Goal: Check status: Check status

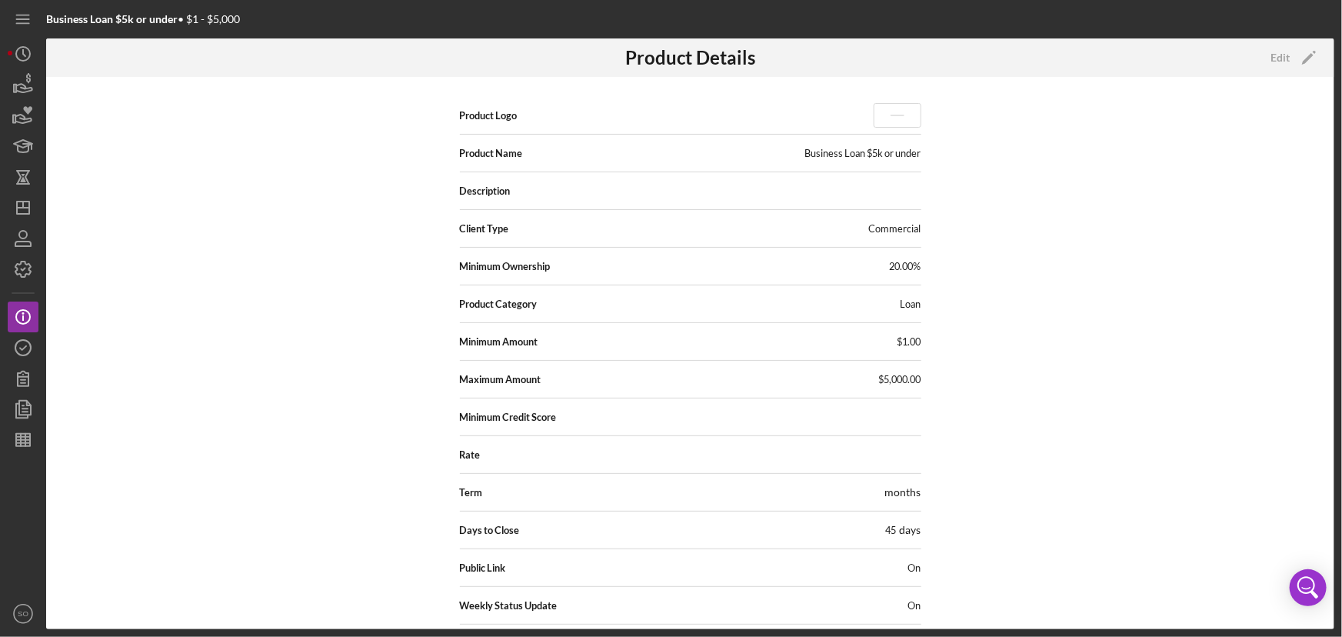
scroll to position [163, 0]
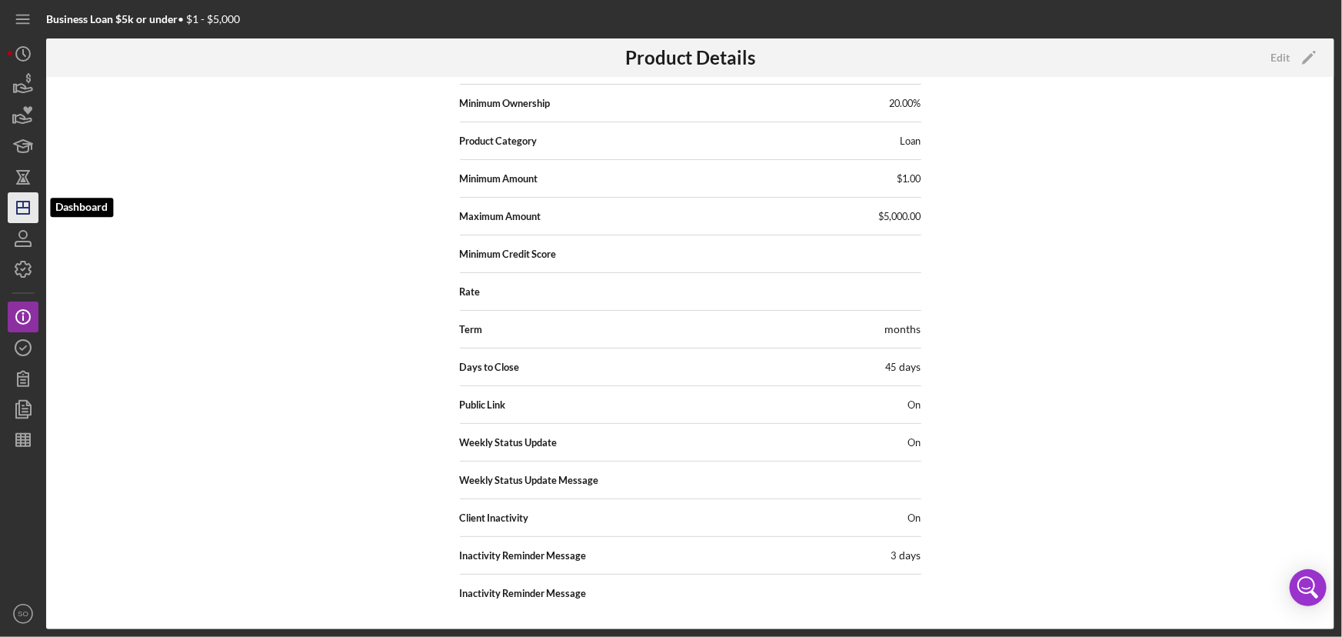
click at [19, 205] on icon "Icon/Dashboard" at bounding box center [23, 207] width 38 height 38
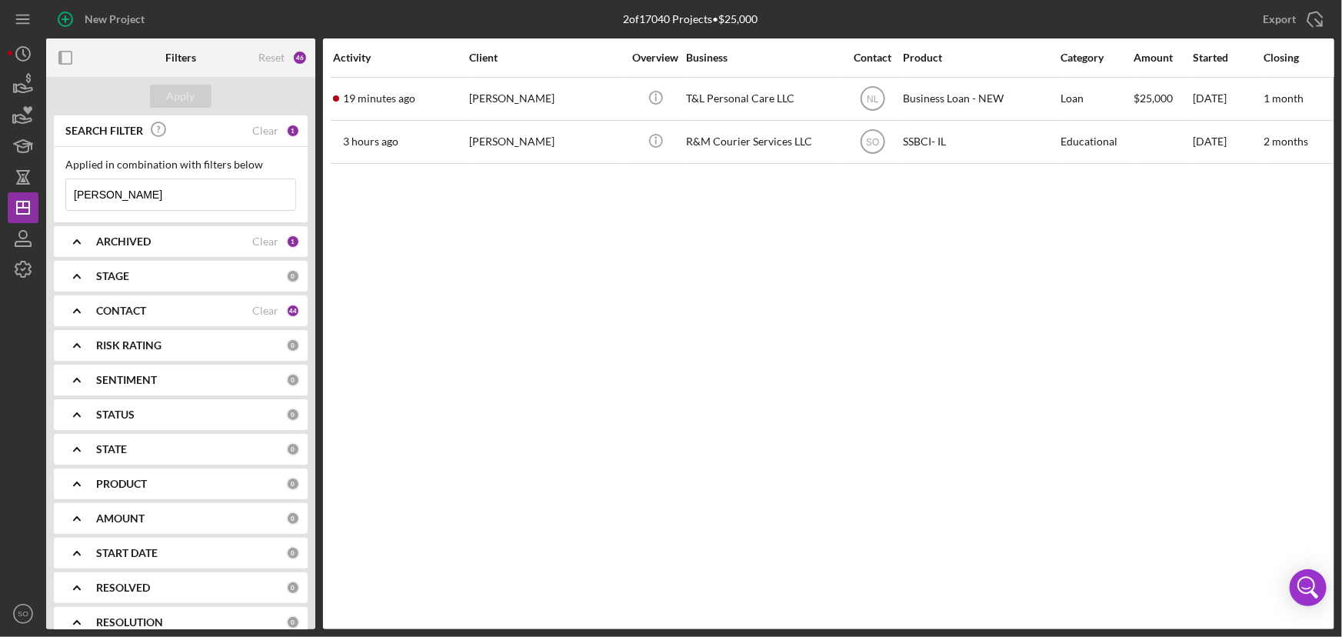
click at [159, 198] on input "[PERSON_NAME]" at bounding box center [180, 194] width 229 height 31
type input "d"
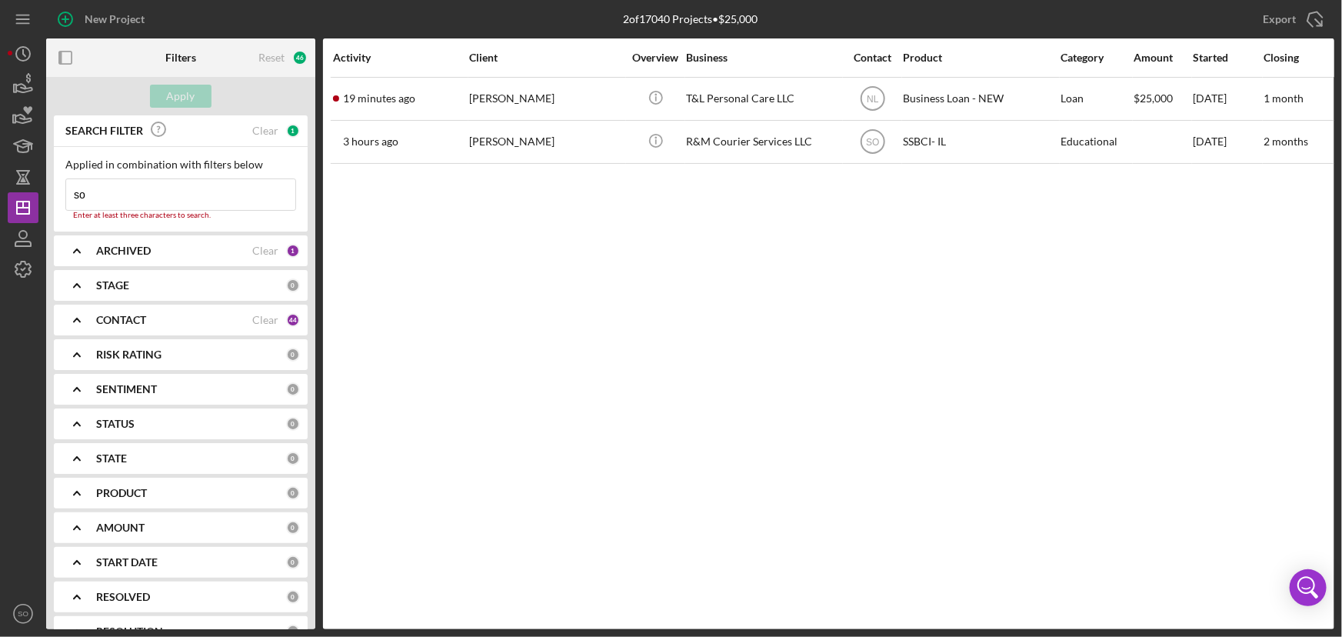
type input "[PERSON_NAME]"
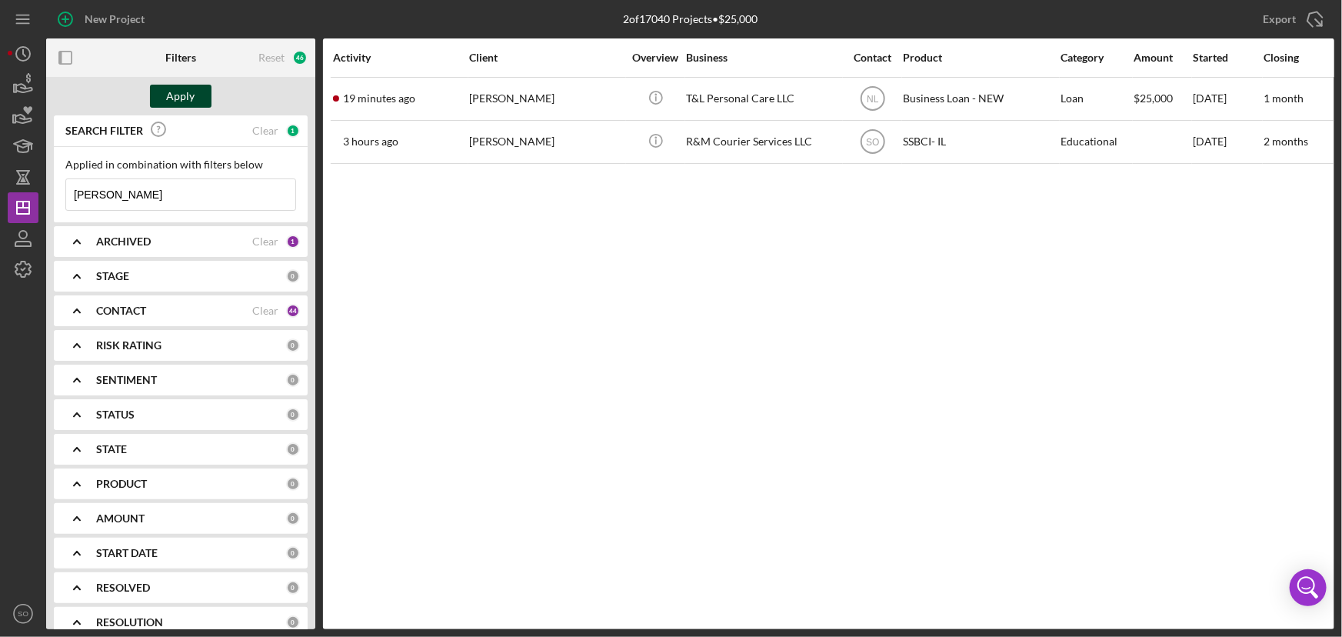
click at [168, 97] on div "Apply" at bounding box center [181, 96] width 28 height 23
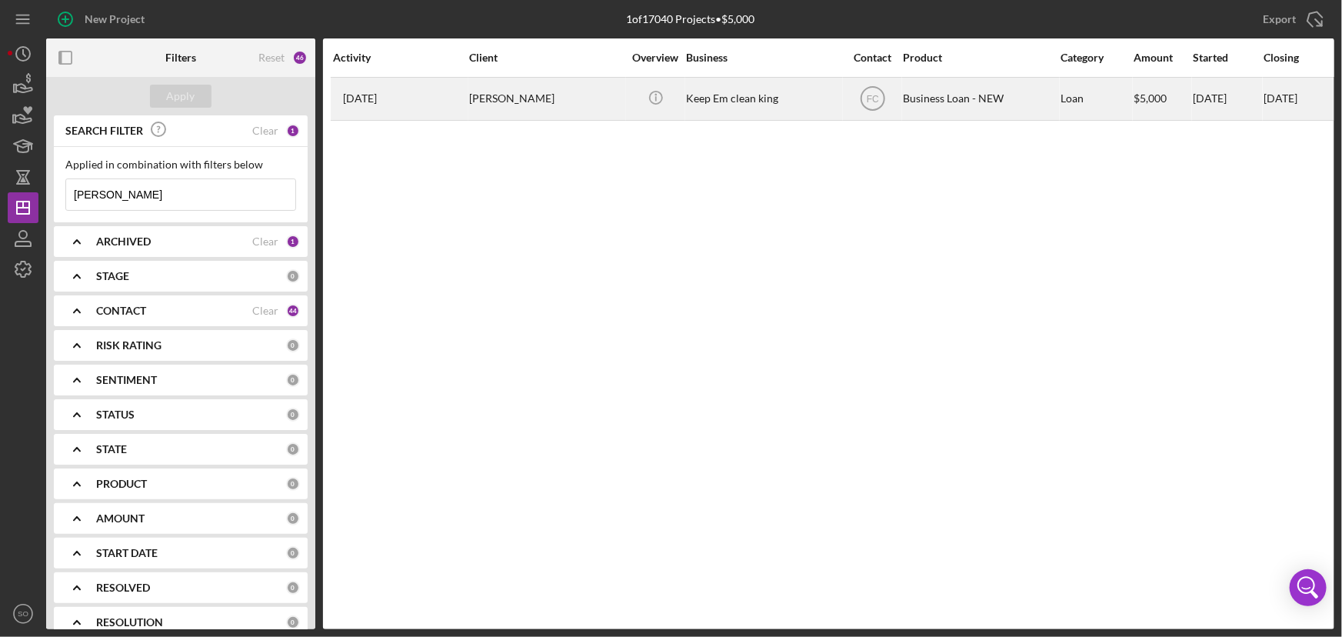
click at [529, 100] on div "[PERSON_NAME]" at bounding box center [546, 98] width 154 height 41
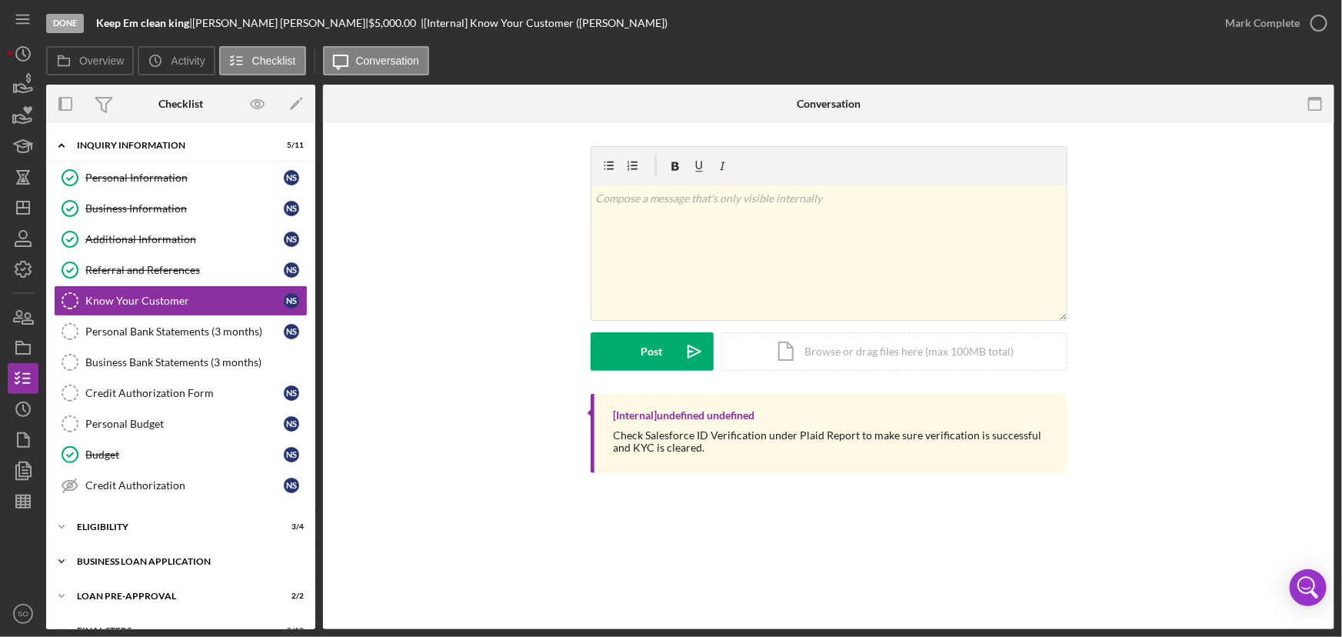
drag, startPoint x: 156, startPoint y: 553, endPoint x: 164, endPoint y: 545, distance: 11.4
click at [156, 553] on div "Icon/Expander BUSINESS LOAN APPLICATION 20 / 26" at bounding box center [180, 561] width 269 height 31
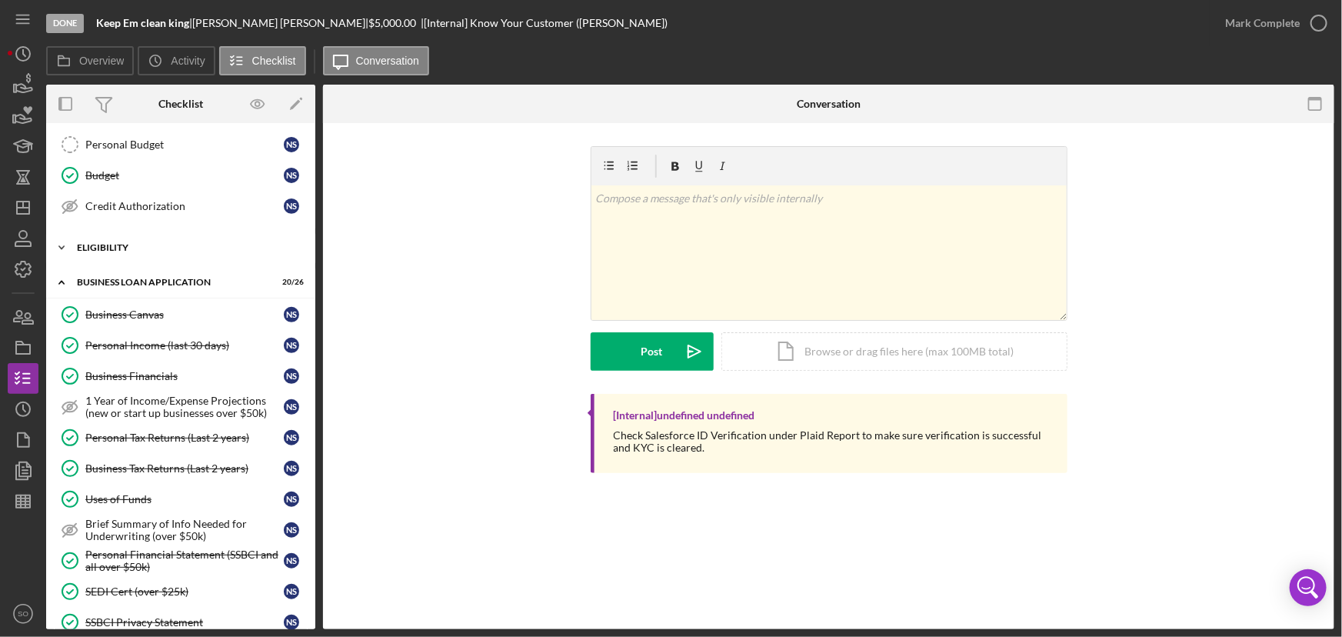
scroll to position [349, 0]
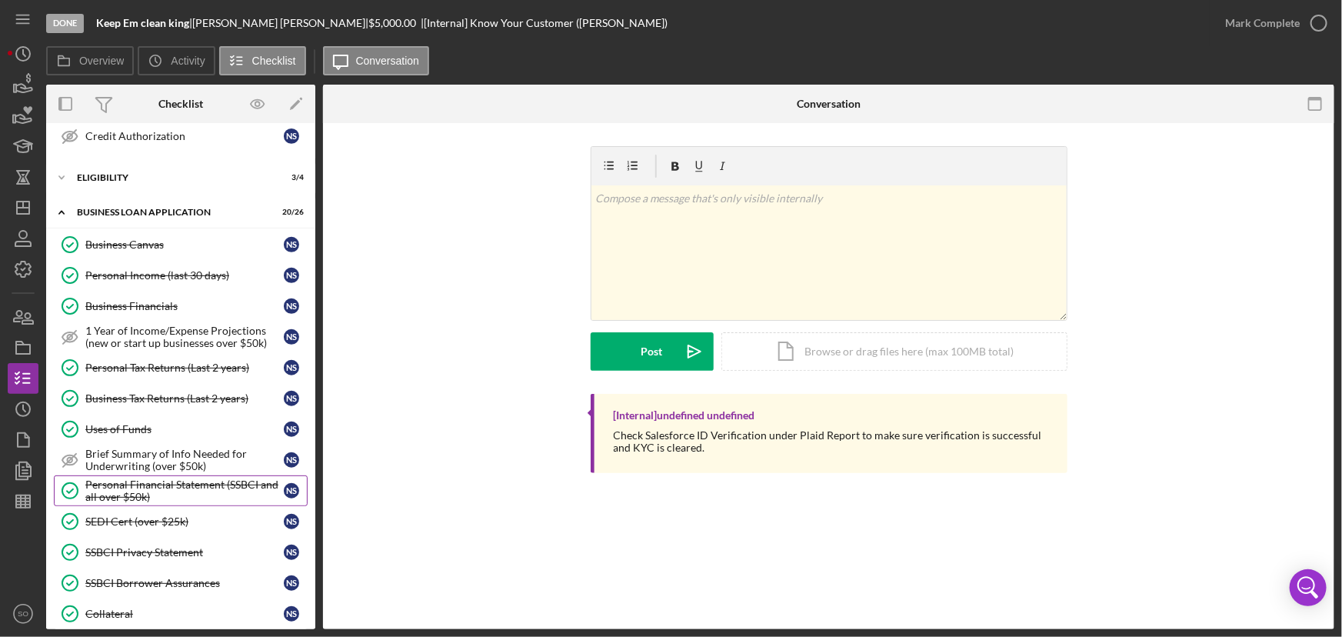
click at [168, 488] on div "Personal Financial Statement (SSBCI and all over $50k)" at bounding box center [184, 490] width 198 height 25
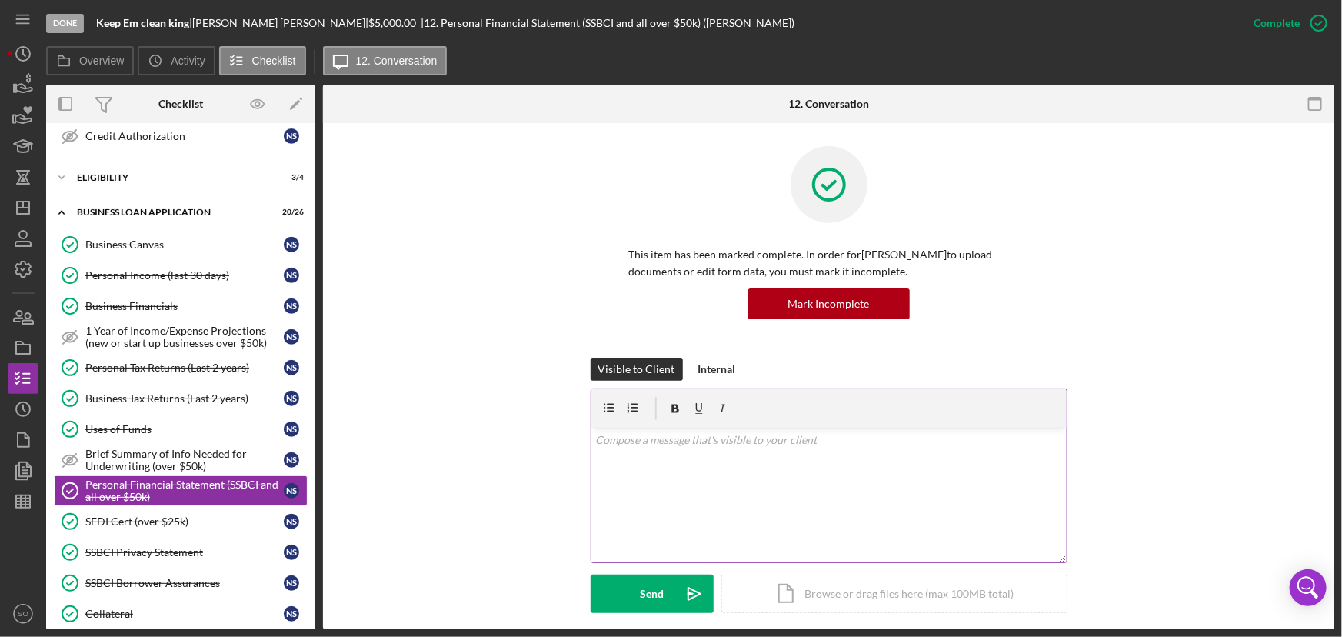
scroll to position [349, 0]
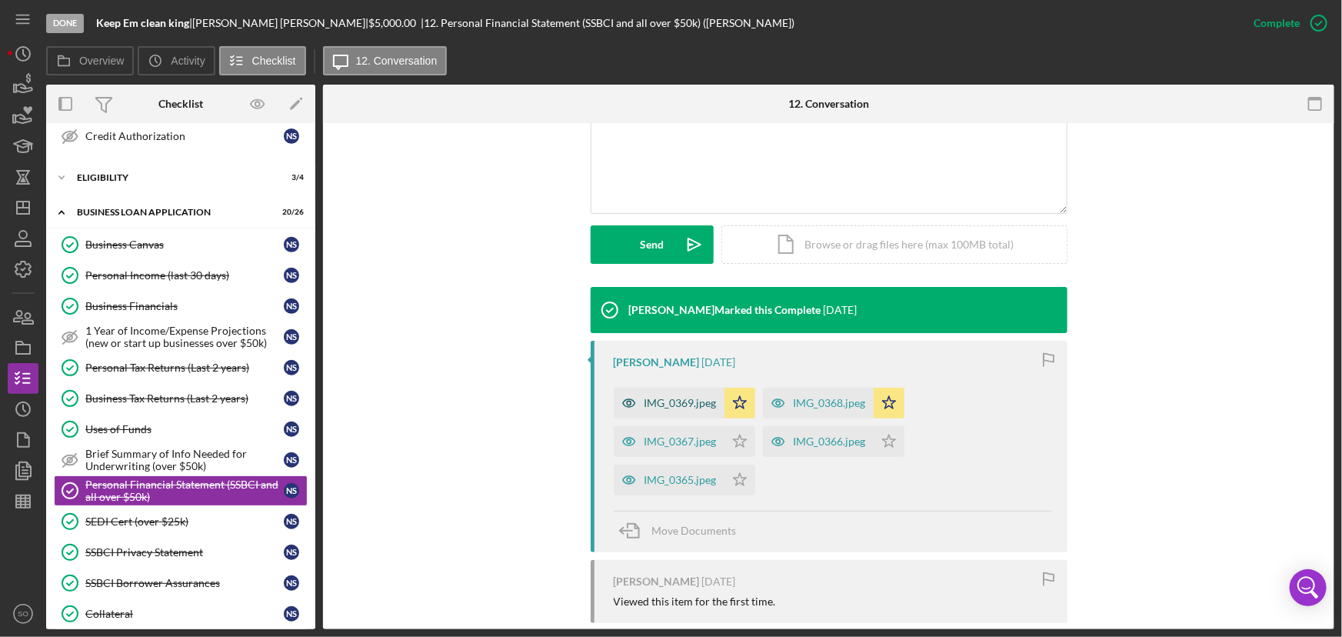
click at [686, 409] on div "IMG_0369.jpeg" at bounding box center [669, 403] width 111 height 31
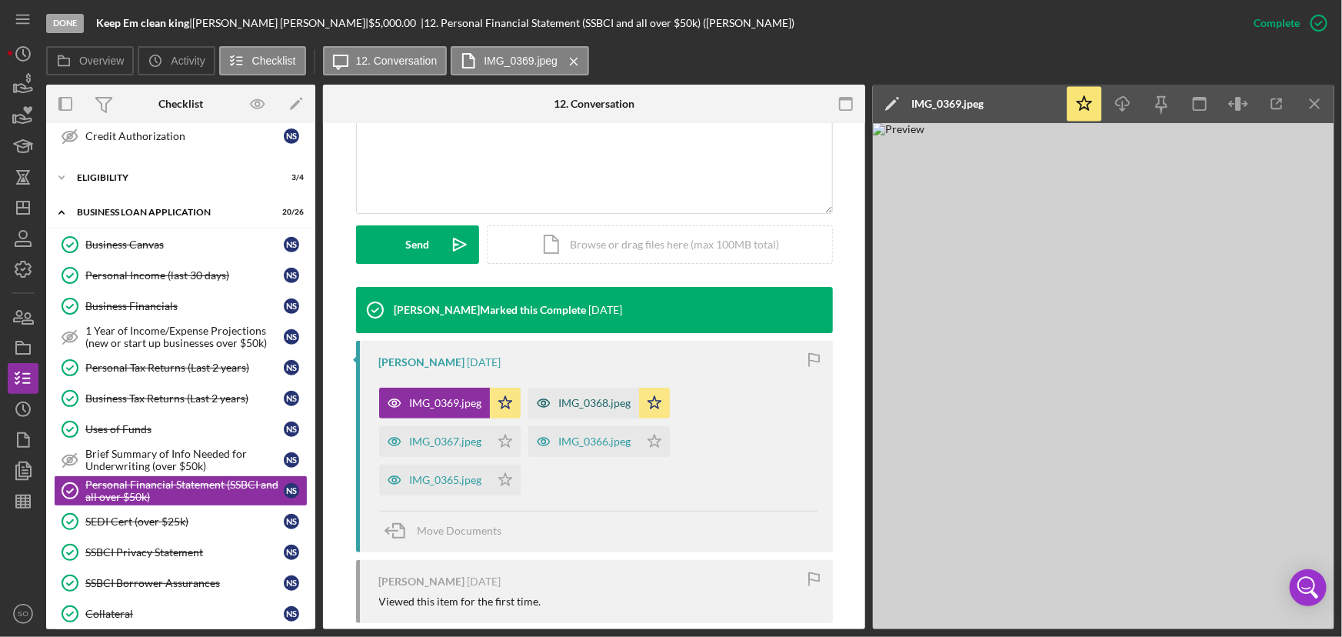
click at [560, 397] on div "IMG_0368.jpeg" at bounding box center [595, 403] width 72 height 12
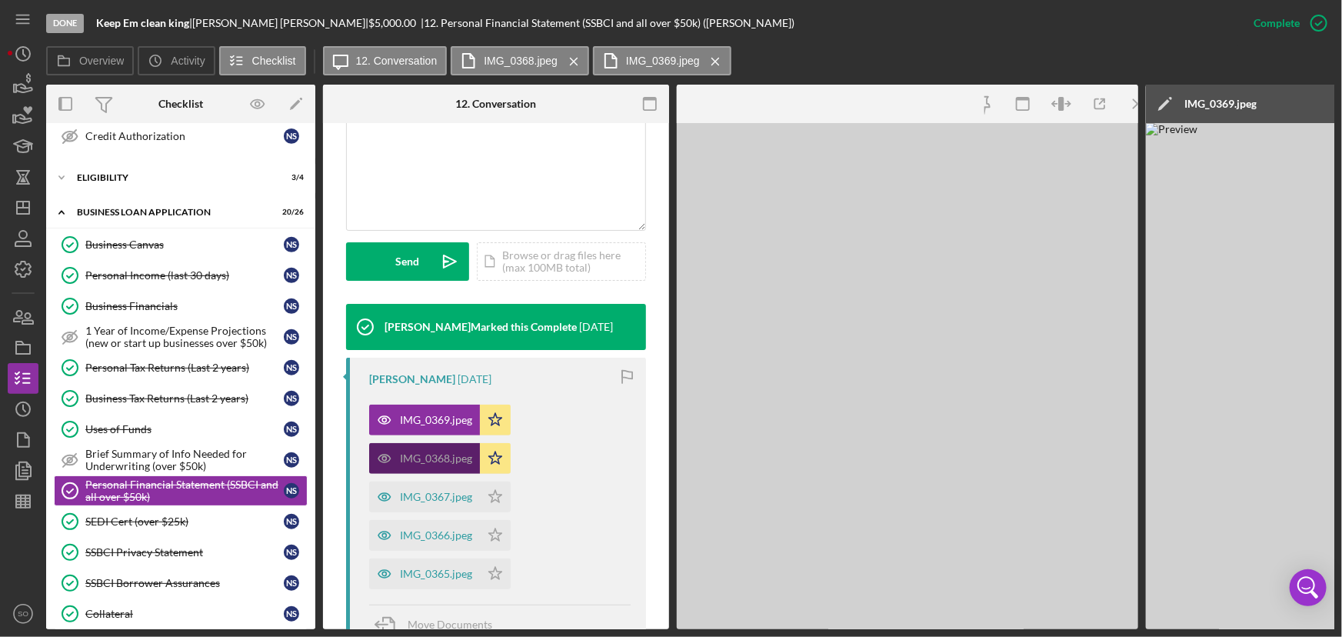
scroll to position [367, 0]
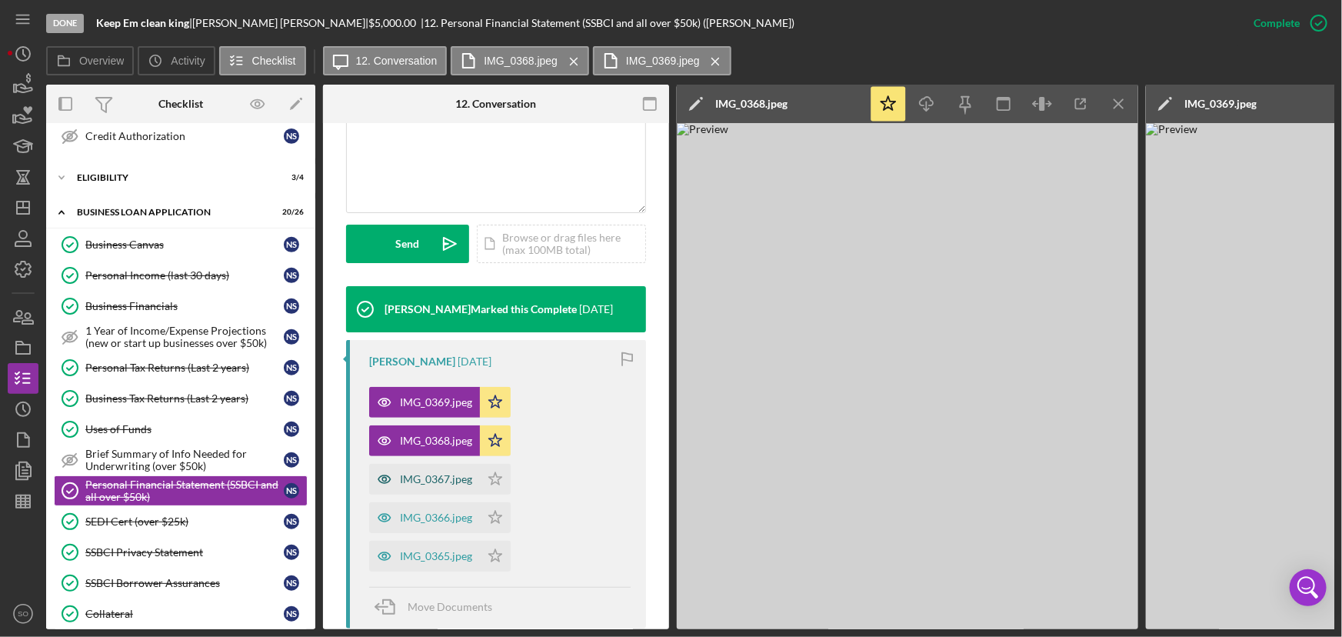
click at [439, 477] on div "IMG_0367.jpeg" at bounding box center [436, 479] width 72 height 12
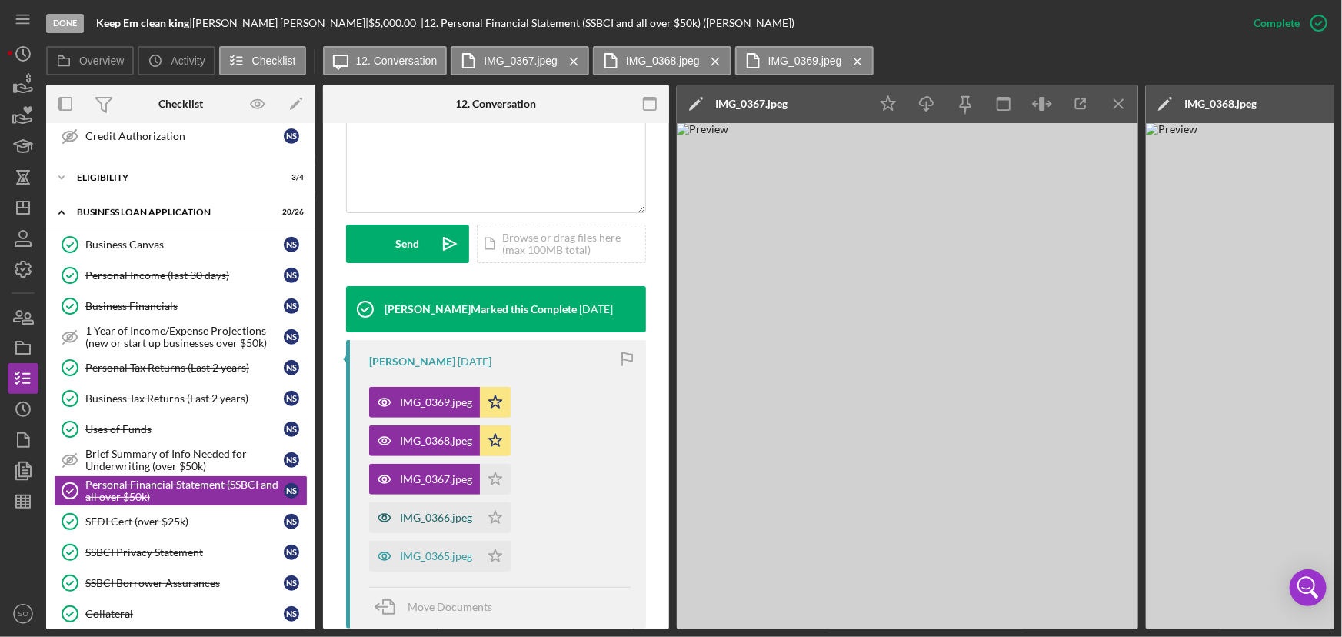
click at [438, 512] on div "IMG_0366.jpeg" at bounding box center [436, 518] width 72 height 12
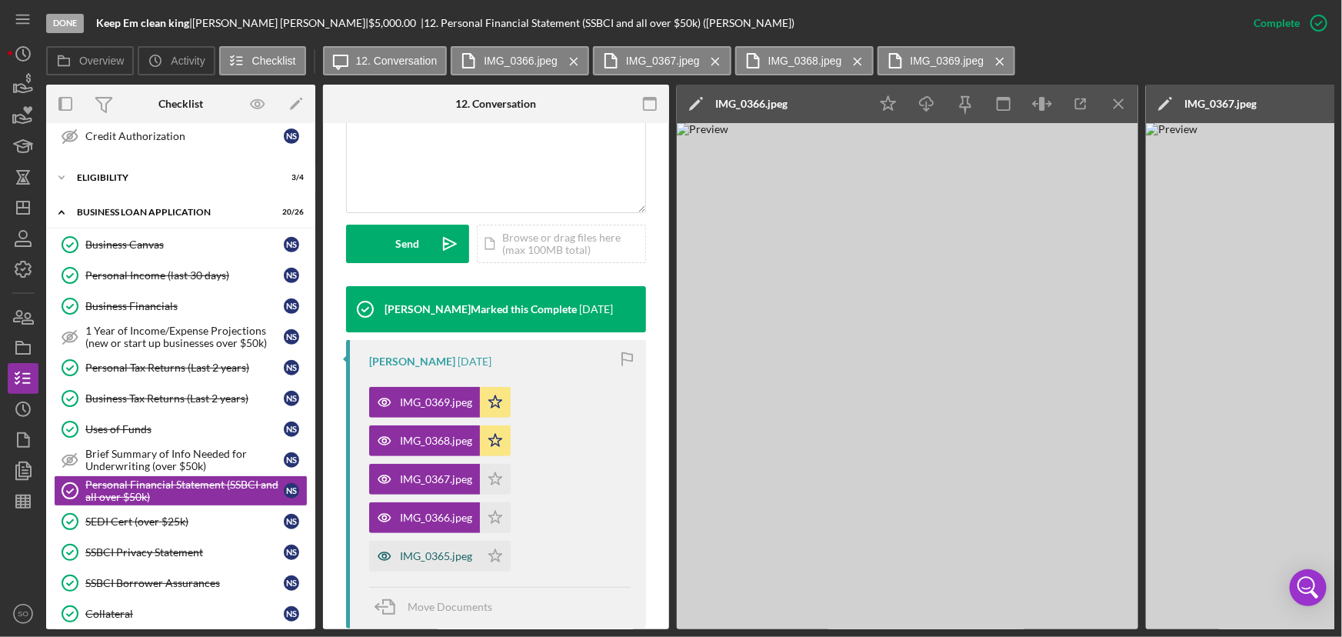
click at [434, 560] on div "IMG_0365.jpeg" at bounding box center [436, 556] width 72 height 12
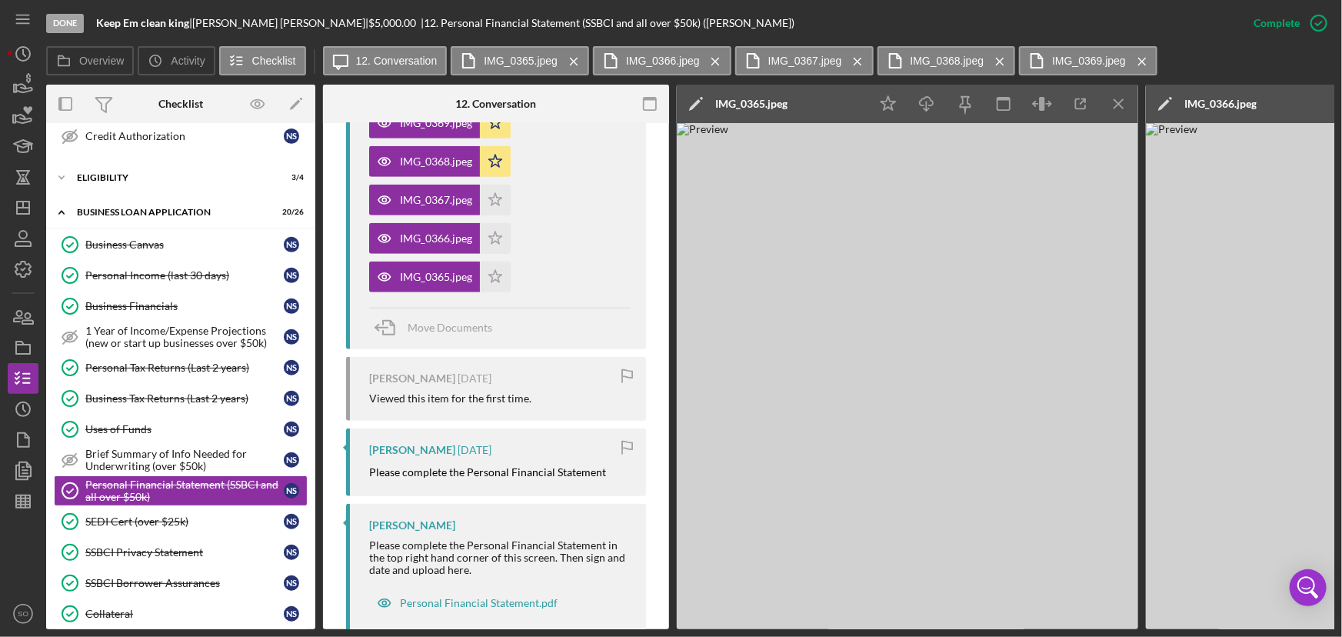
scroll to position [685, 0]
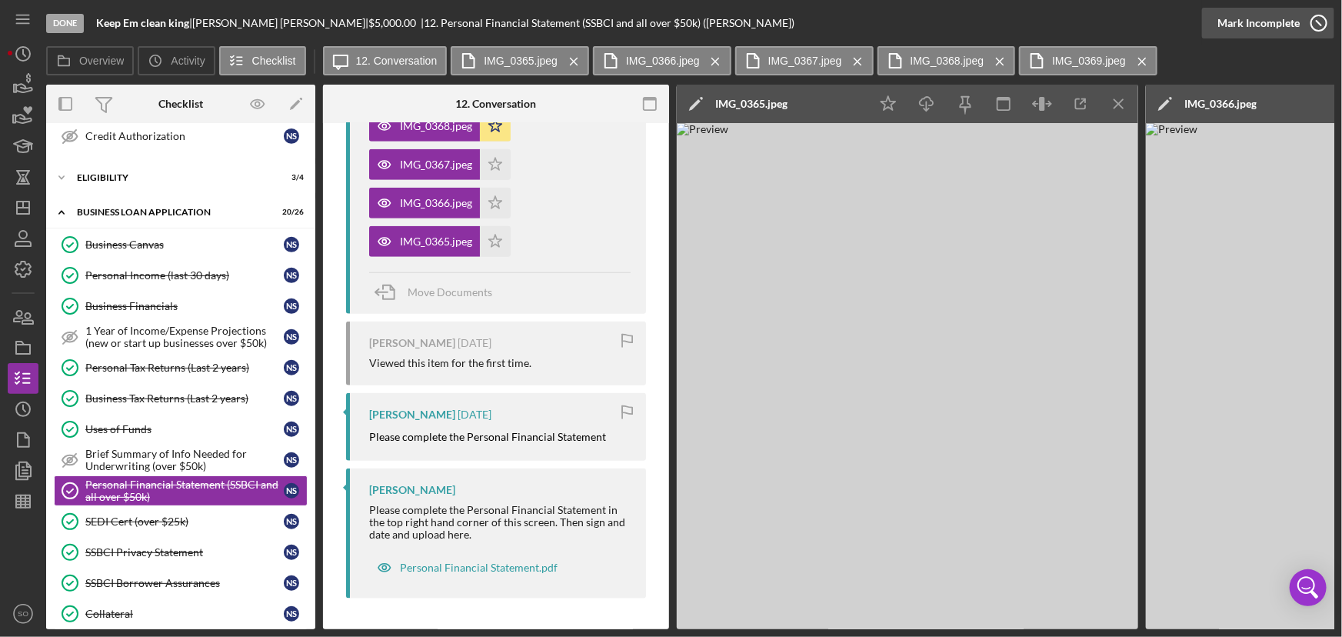
click at [1295, 22] on div "Mark Incomplete" at bounding box center [1259, 23] width 82 height 31
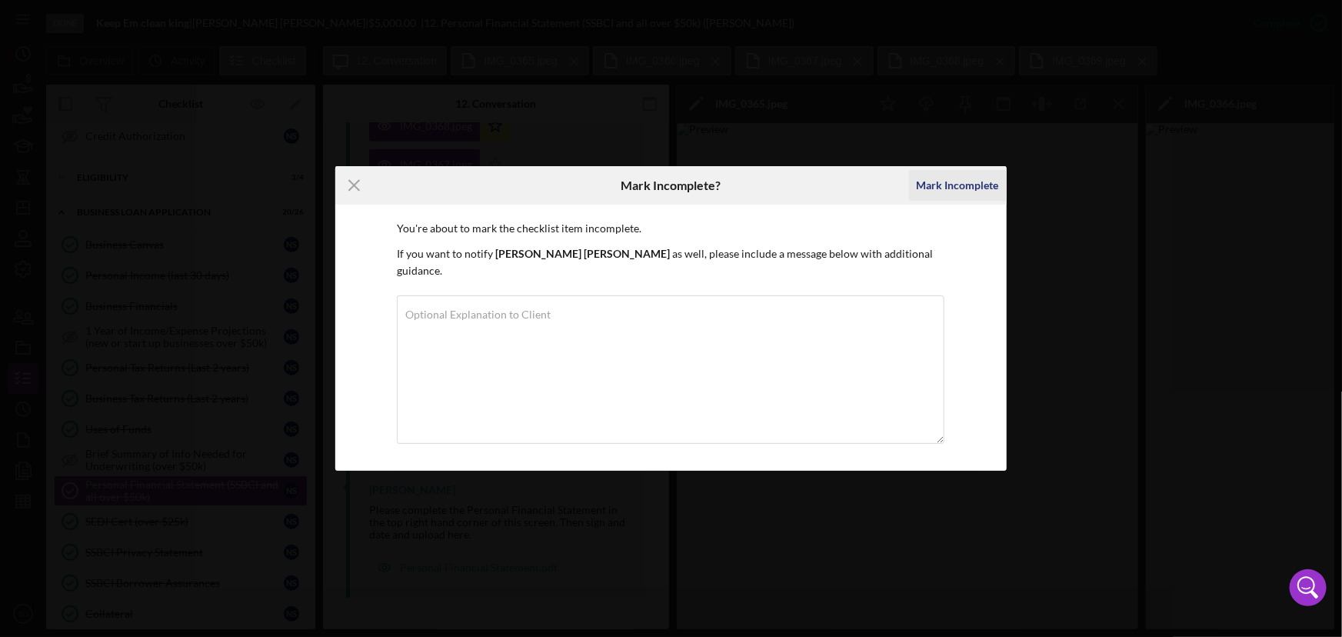
click at [939, 198] on div "Mark Incomplete" at bounding box center [958, 185] width 82 height 31
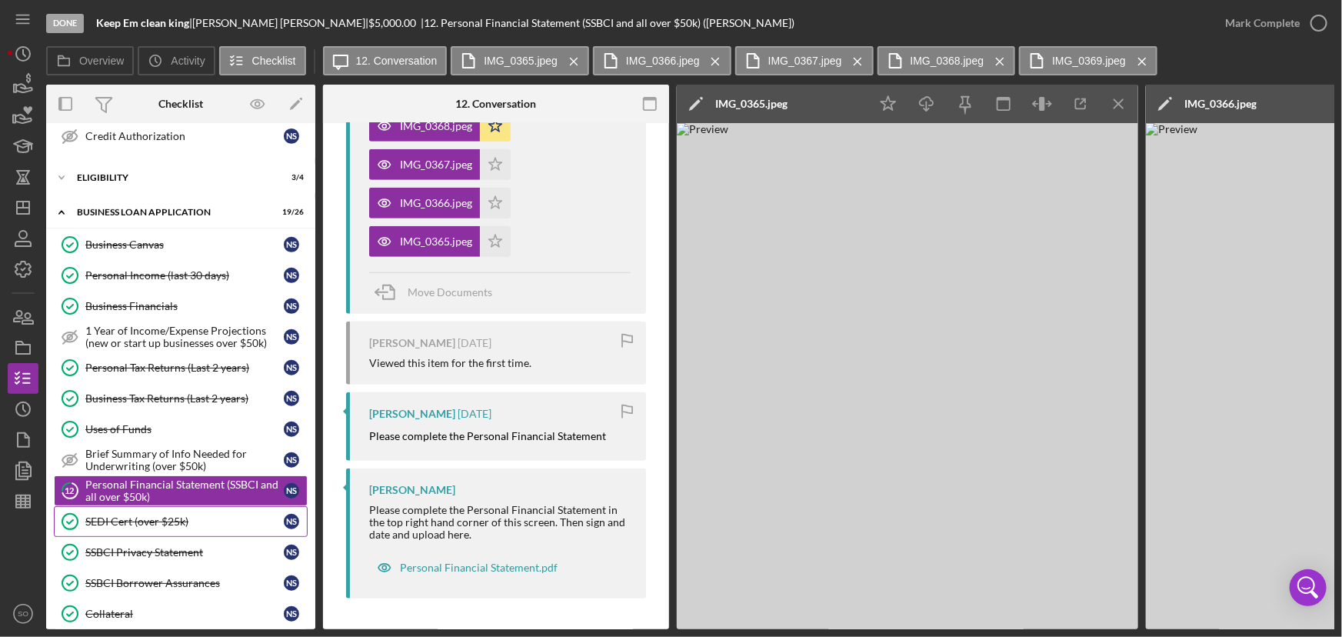
click at [137, 520] on div "SEDI Cert (over $25k)" at bounding box center [184, 521] width 198 height 12
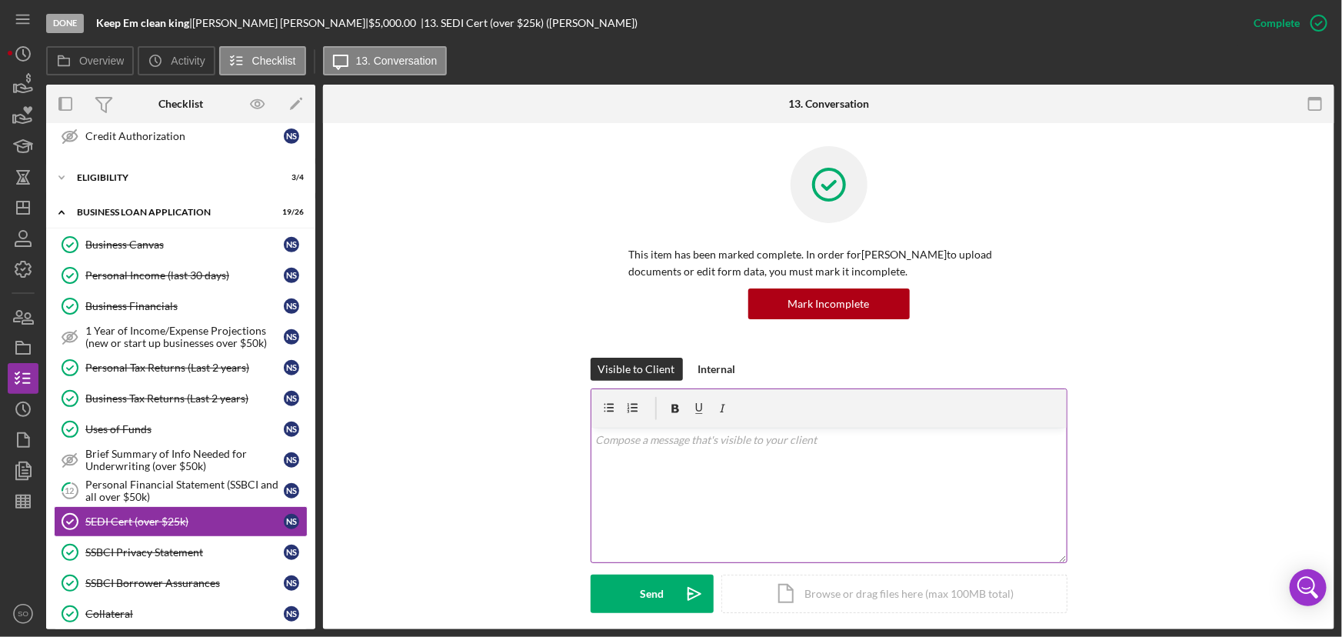
scroll to position [279, 0]
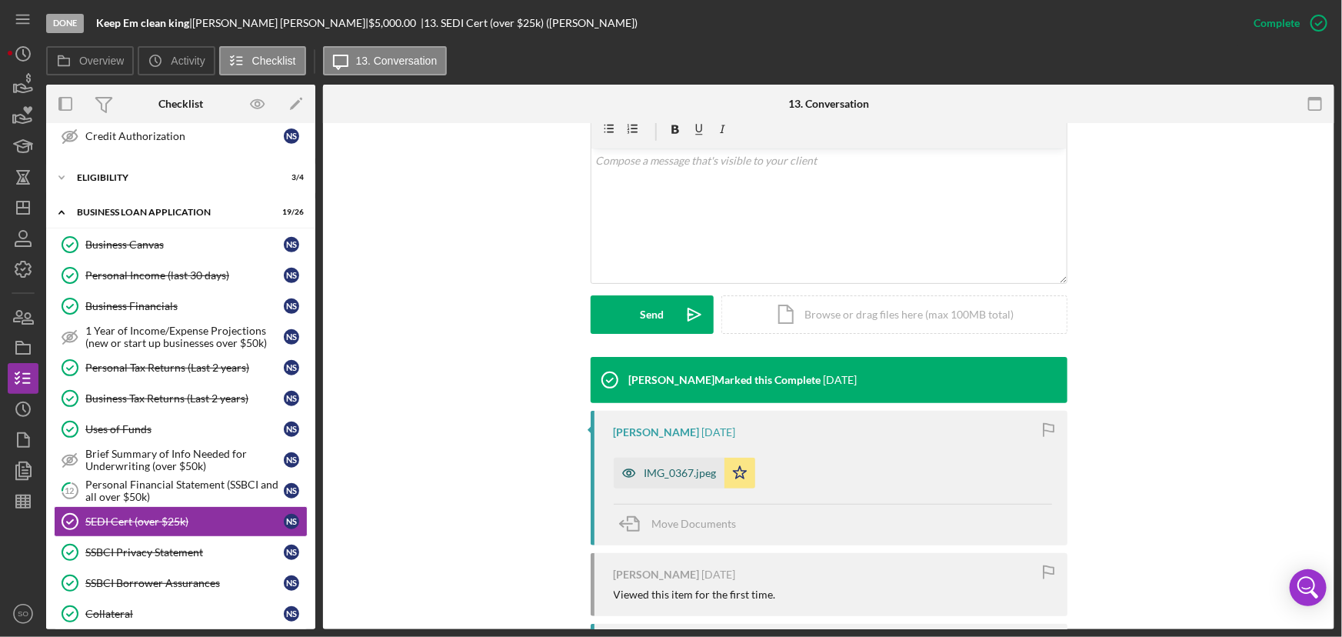
click at [684, 468] on div "IMG_0367.jpeg" at bounding box center [681, 473] width 72 height 12
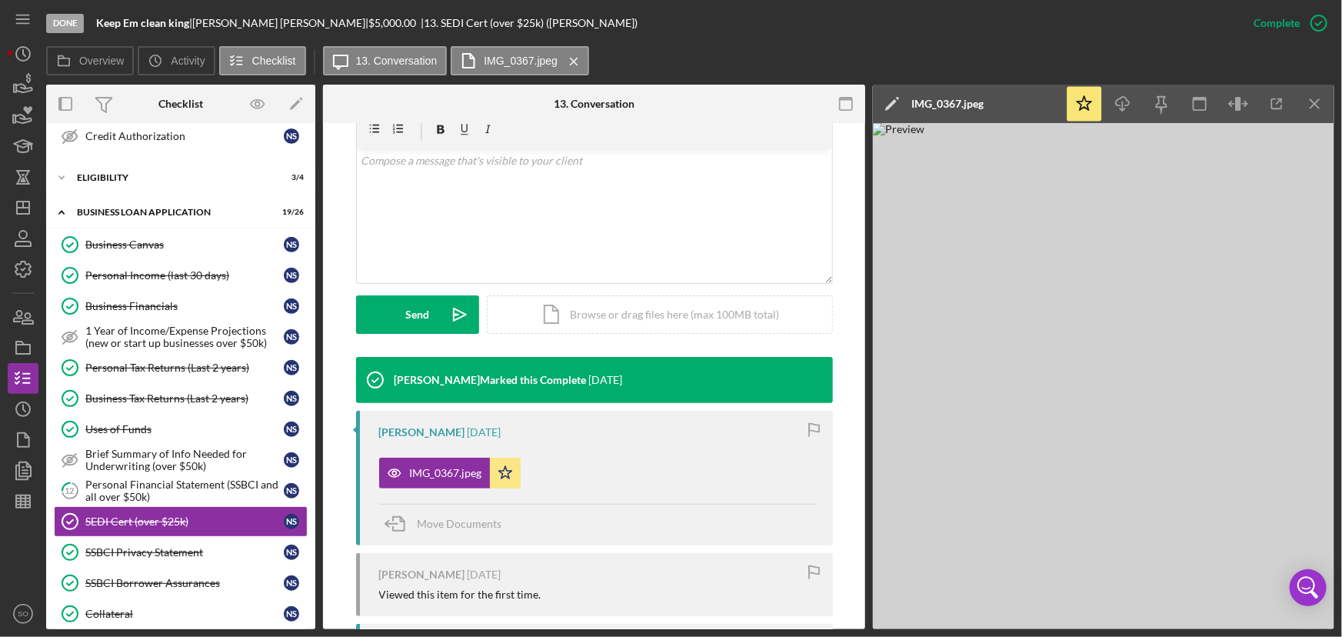
scroll to position [489, 0]
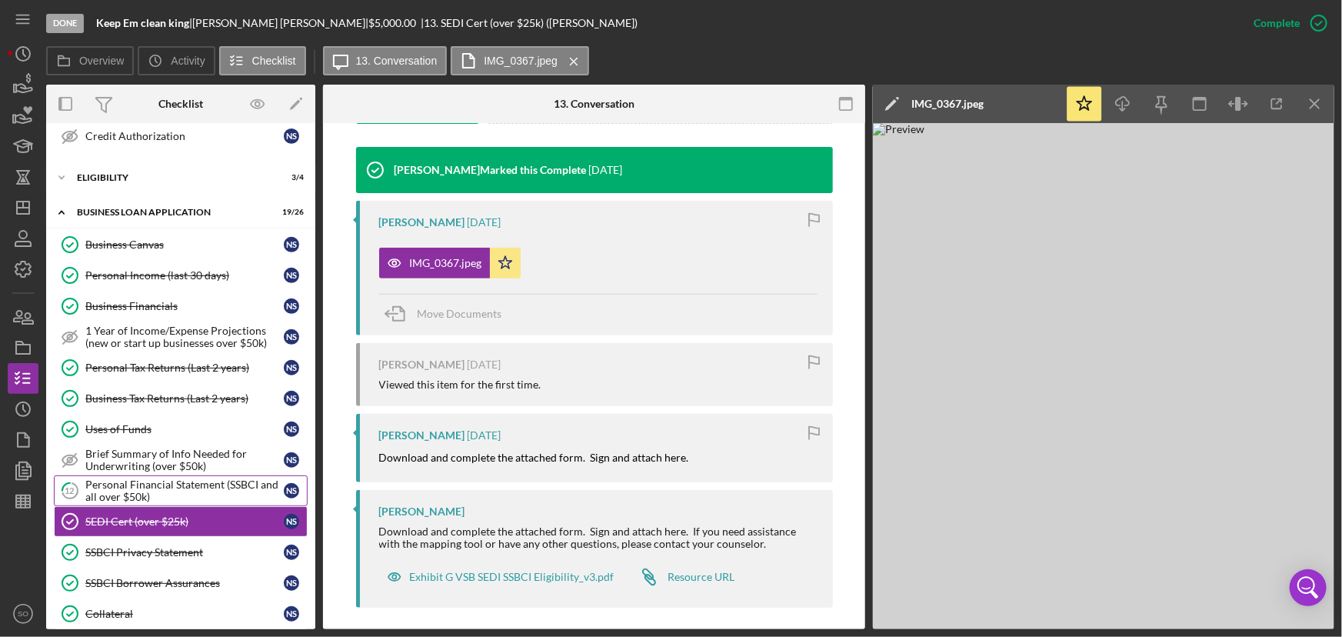
click at [136, 478] on div "Personal Financial Statement (SSBCI and all over $50k)" at bounding box center [184, 490] width 198 height 25
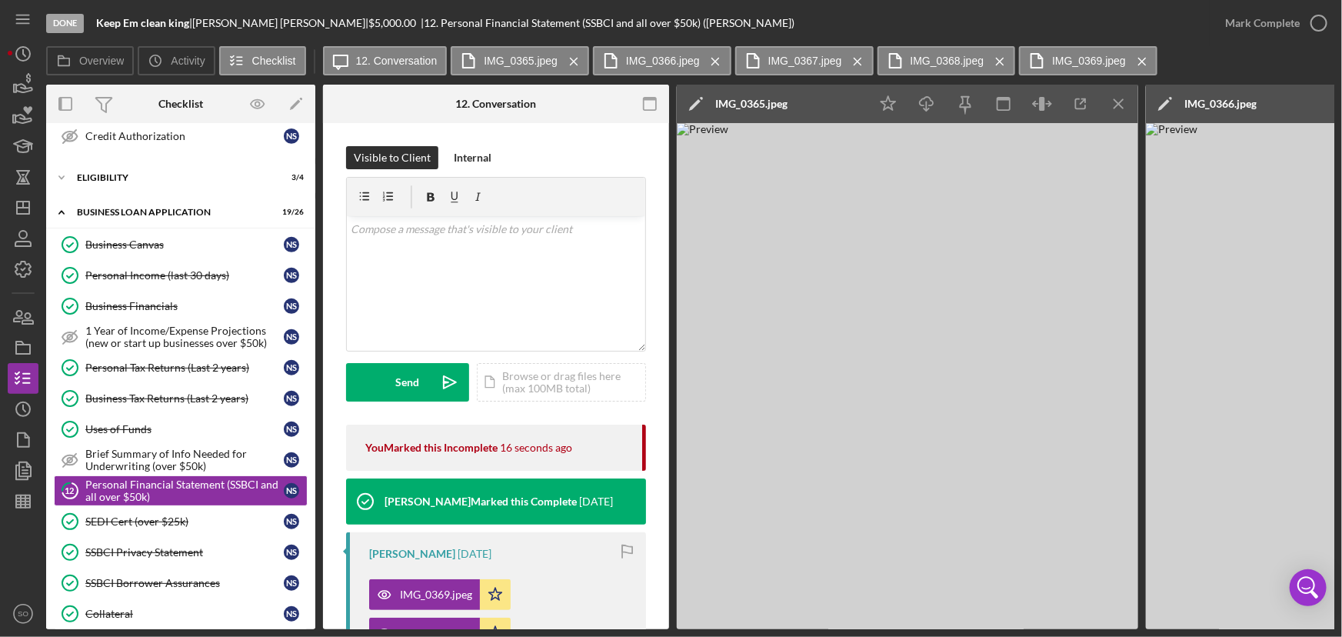
scroll to position [279, 0]
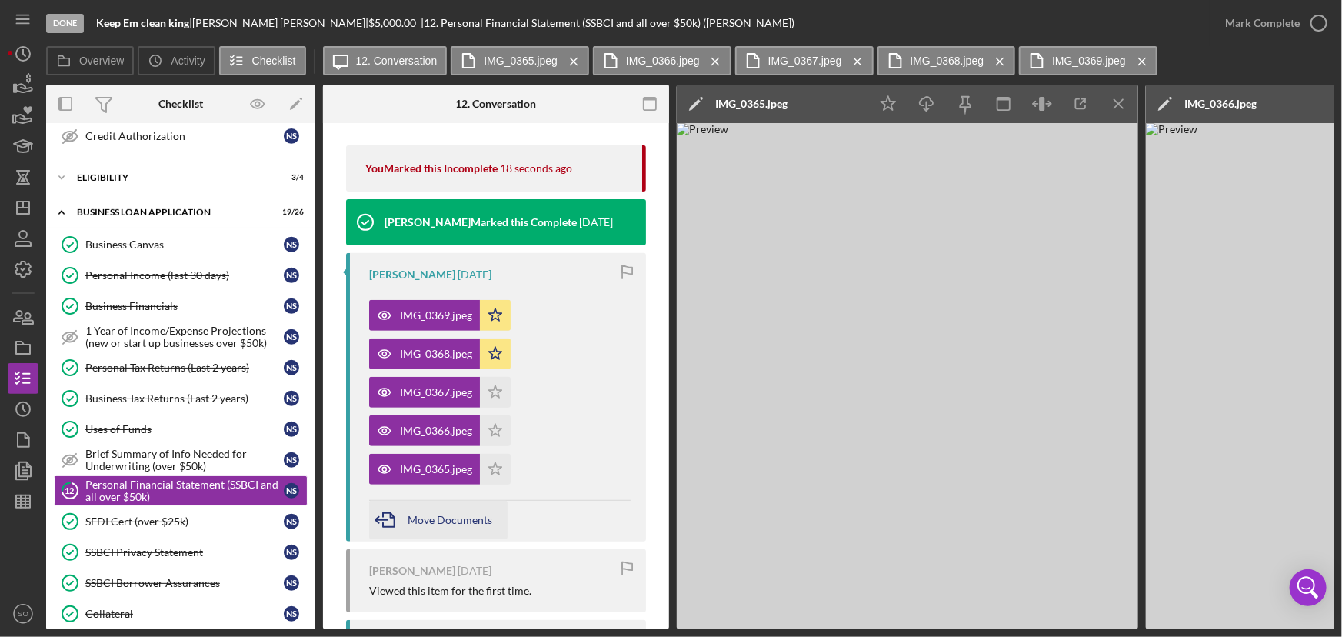
click at [399, 515] on icon "button" at bounding box center [388, 520] width 38 height 38
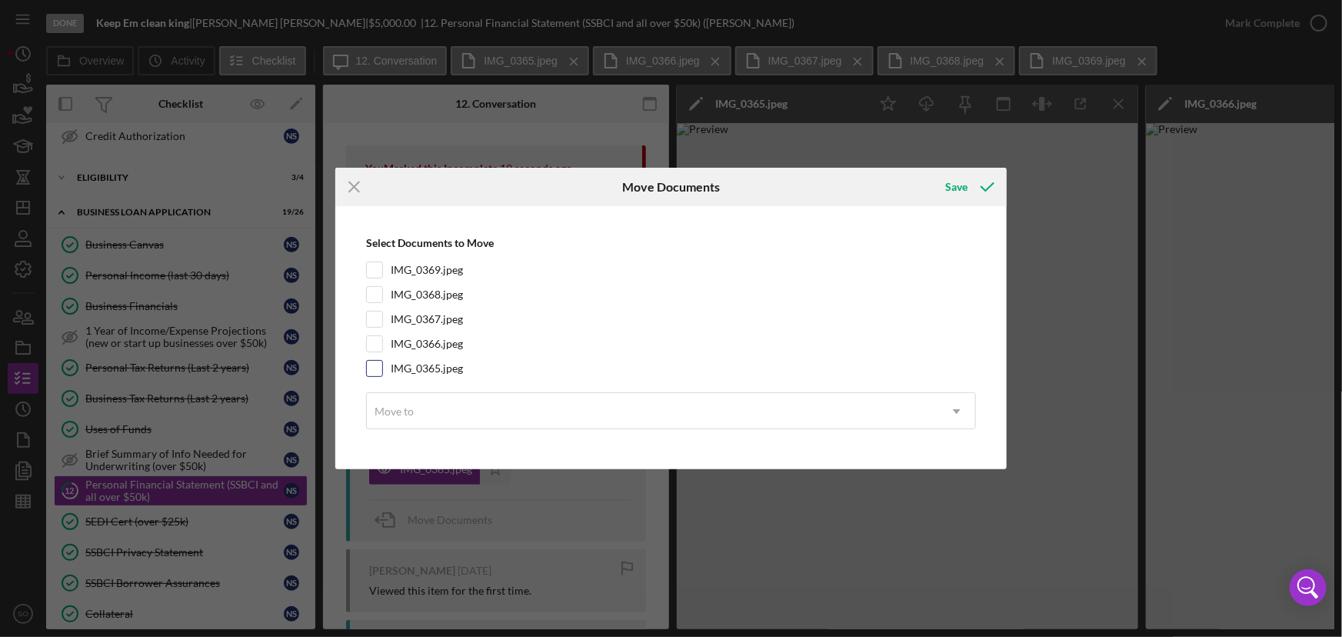
click at [372, 369] on input "IMG_0365.jpeg" at bounding box center [374, 368] width 15 height 15
checkbox input "true"
click at [407, 409] on div "Move to" at bounding box center [394, 411] width 39 height 12
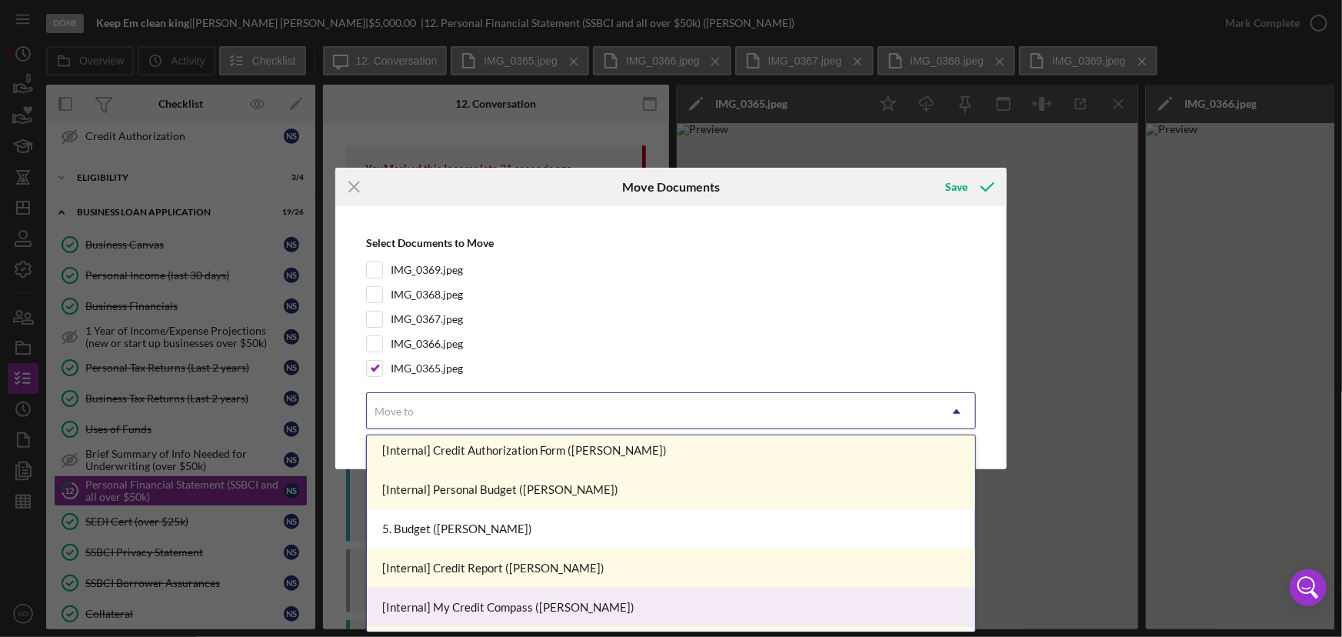
scroll to position [559, 0]
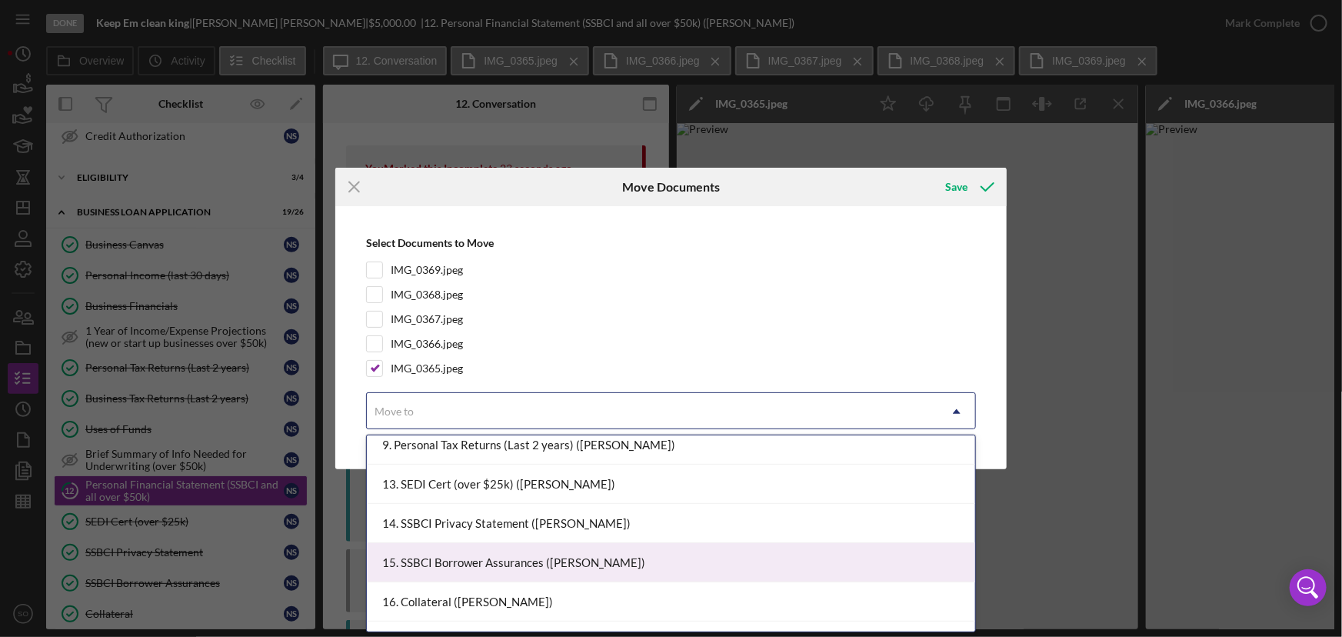
click at [522, 562] on div "15. SSBCI Borrower Assurances ([PERSON_NAME])" at bounding box center [671, 562] width 608 height 39
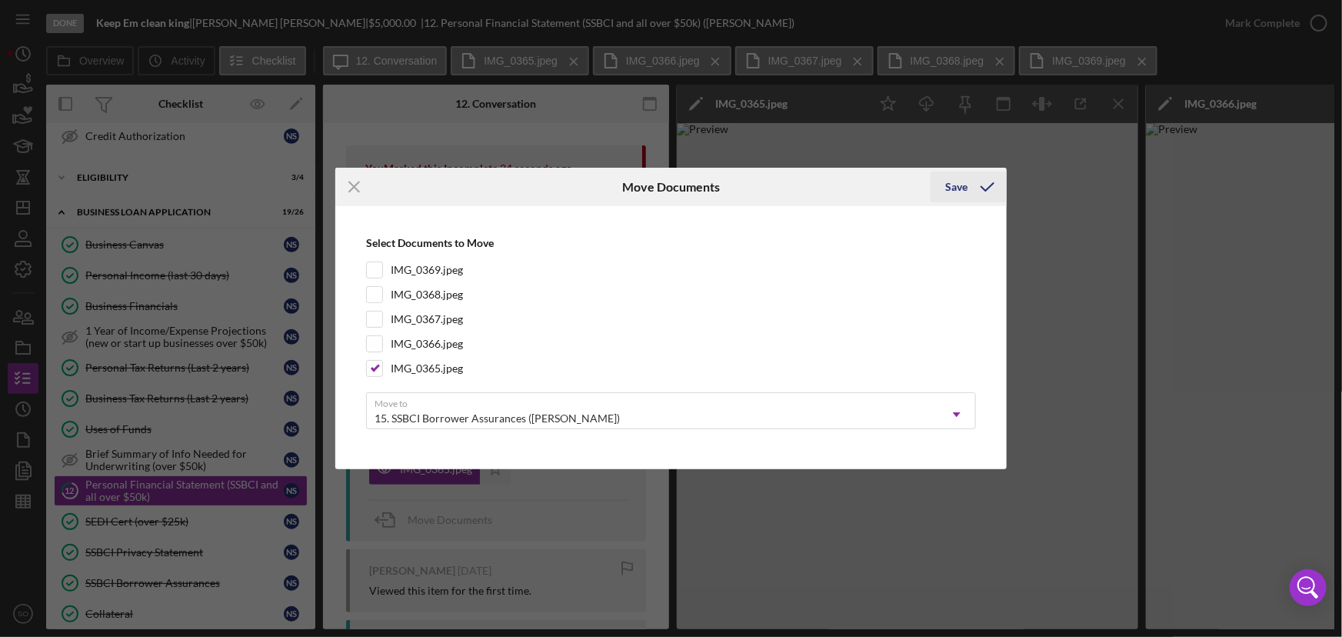
click at [967, 184] on div "Save" at bounding box center [957, 187] width 22 height 31
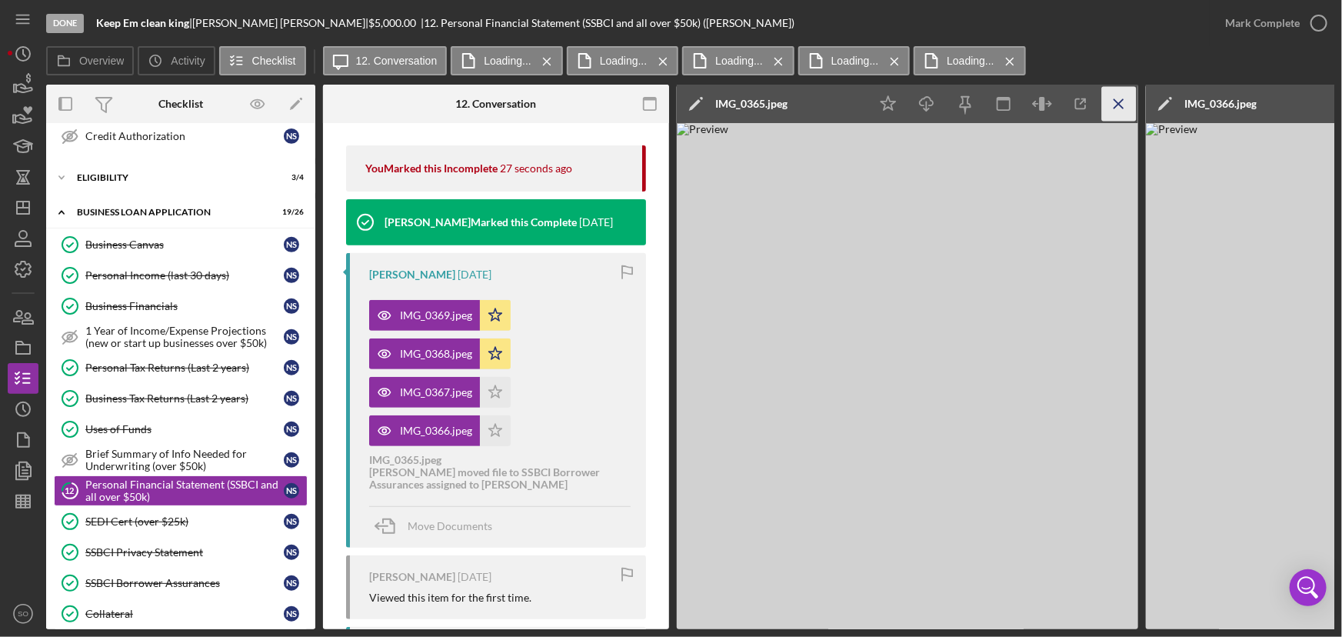
click at [1116, 104] on icon "Icon/Menu Close" at bounding box center [1119, 104] width 35 height 35
click at [433, 530] on span "Move Documents" at bounding box center [450, 525] width 85 height 13
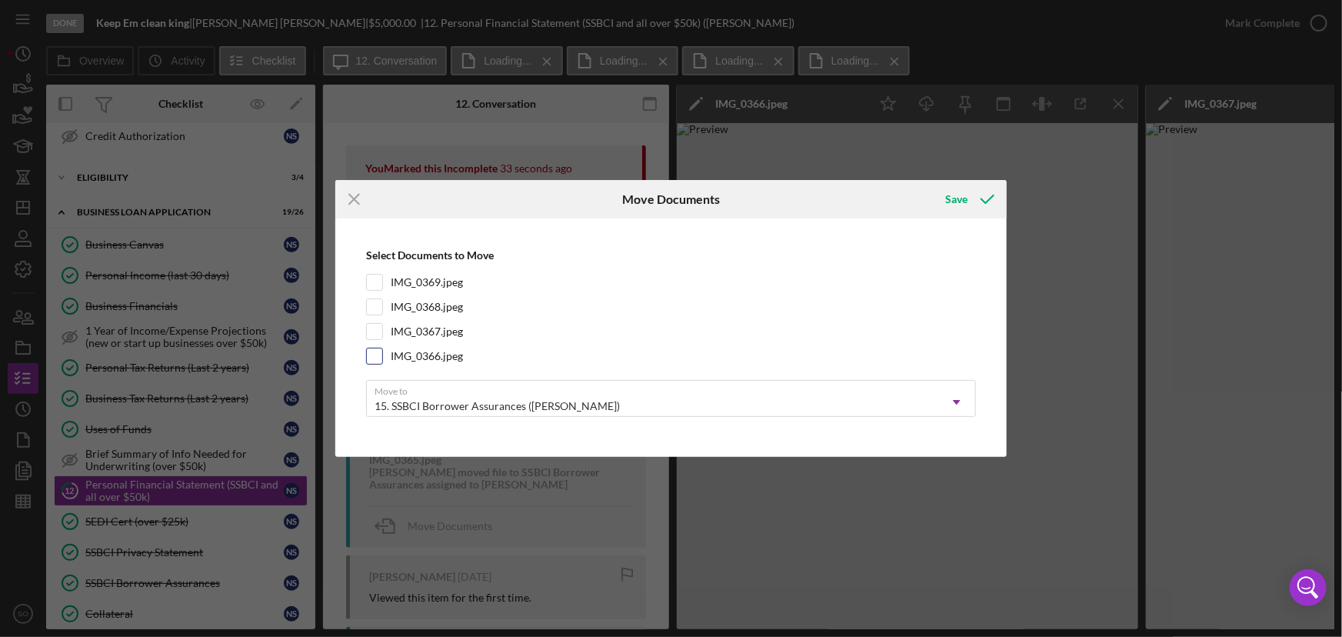
click at [377, 355] on input "IMG_0366.jpeg" at bounding box center [374, 355] width 15 height 15
checkbox input "true"
click at [459, 402] on div "15. SSBCI Borrower Assurances ([PERSON_NAME])" at bounding box center [497, 406] width 245 height 12
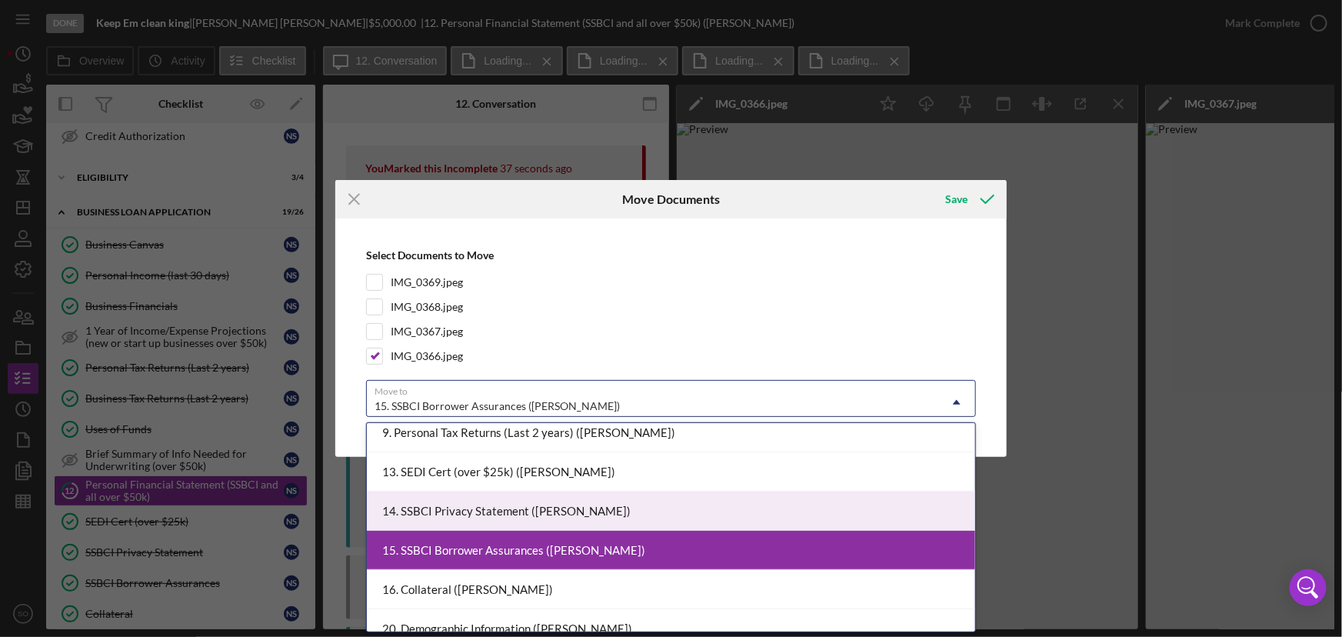
click at [500, 515] on div "14. SSBCI Privacy Statement ([PERSON_NAME])" at bounding box center [671, 511] width 608 height 39
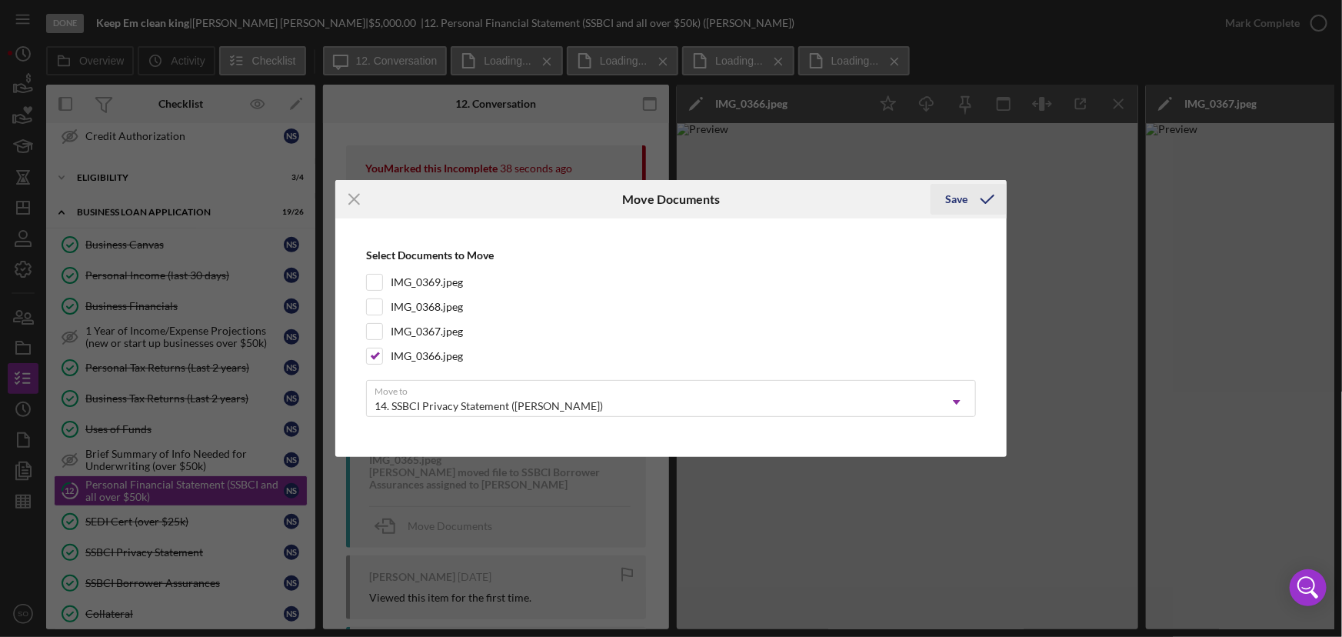
click at [959, 206] on div "Save" at bounding box center [957, 199] width 22 height 31
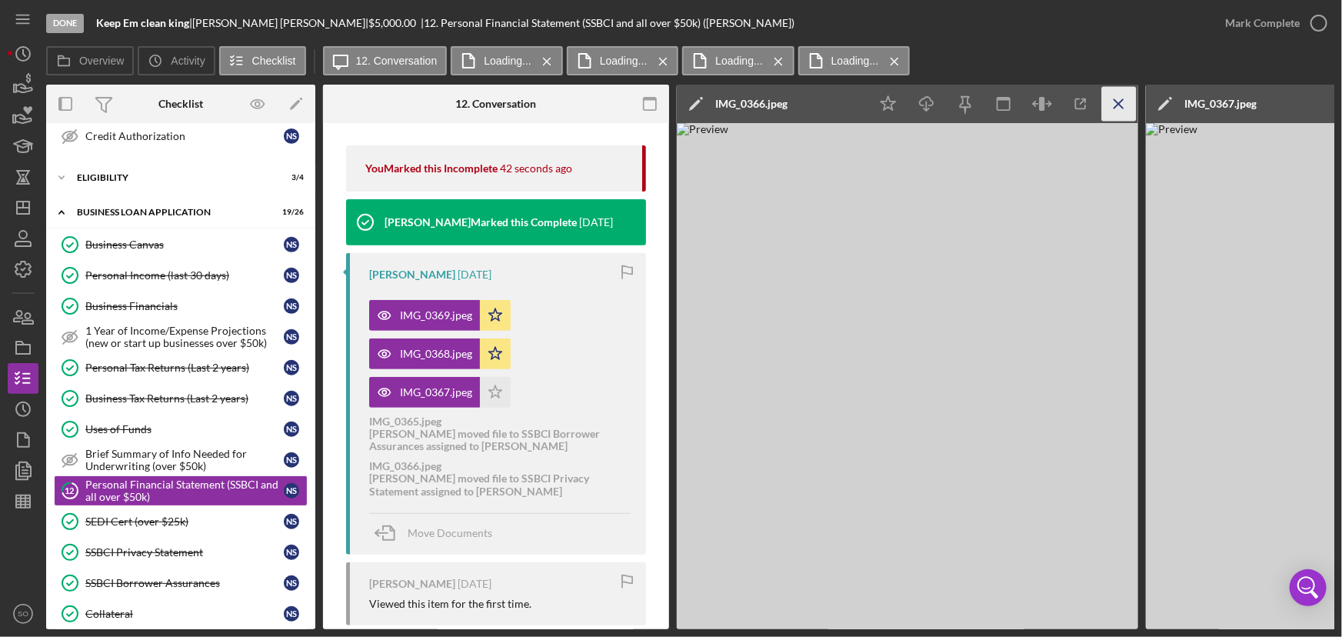
click at [1115, 100] on line "button" at bounding box center [1119, 103] width 8 height 8
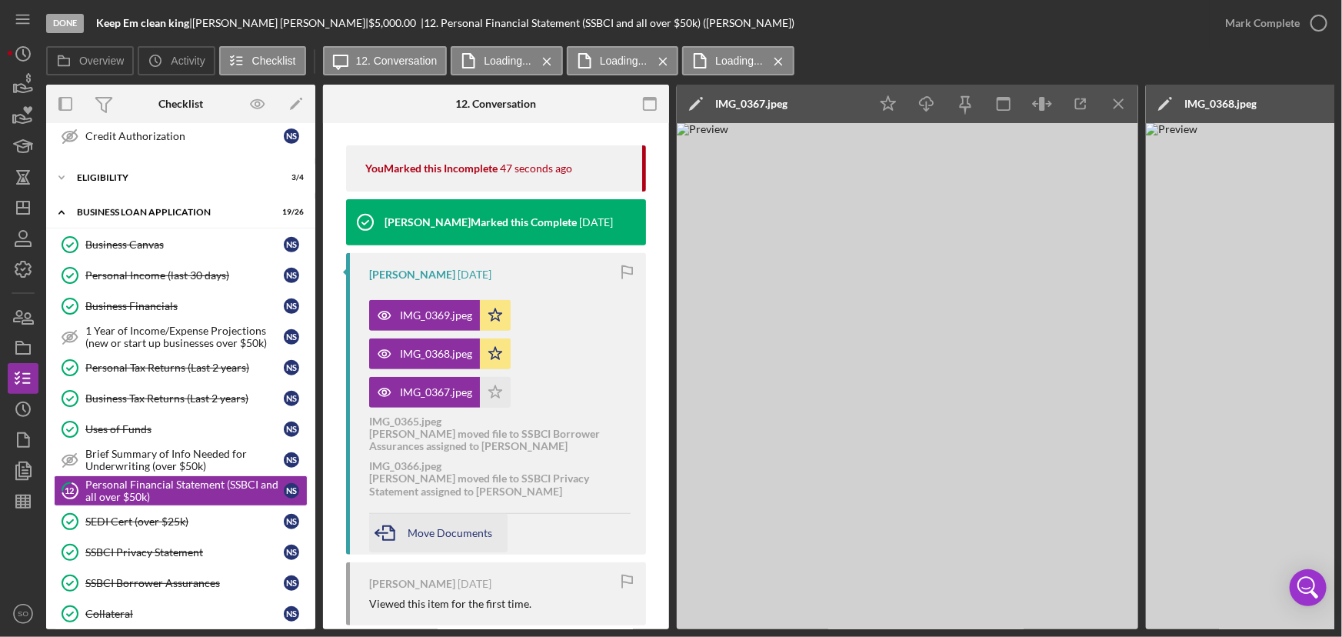
click at [423, 523] on div "Move Documents" at bounding box center [450, 533] width 85 height 38
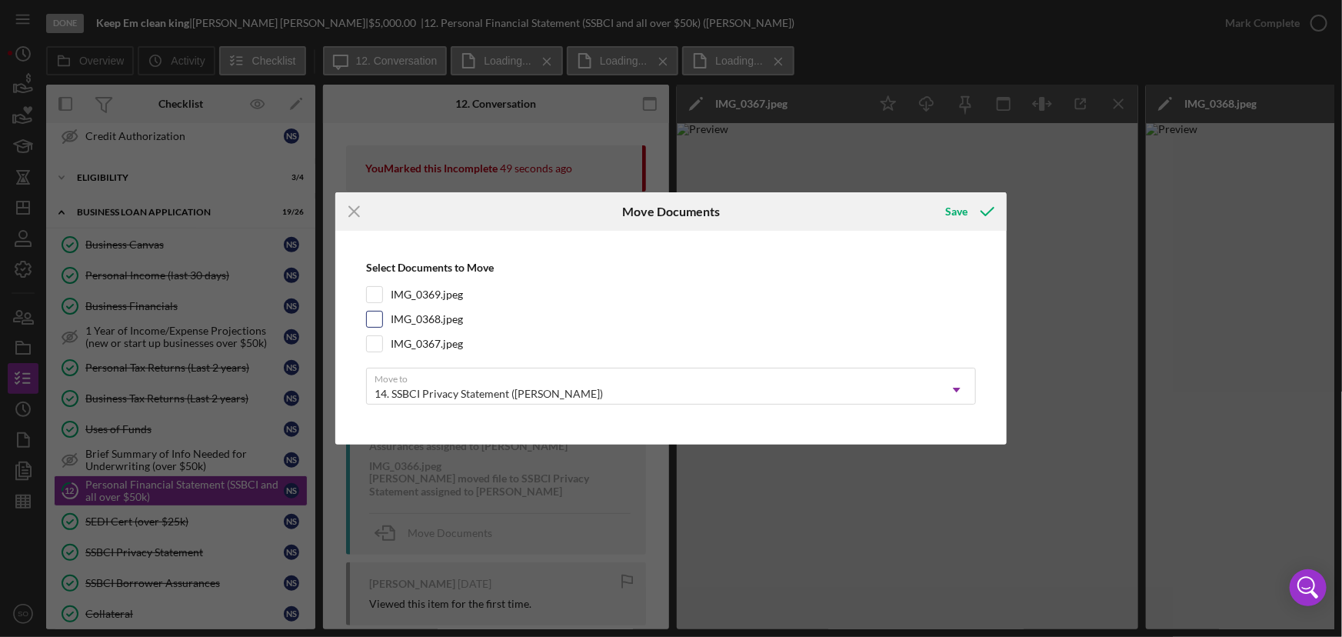
click at [379, 320] on input "IMG_0368.jpeg" at bounding box center [374, 319] width 15 height 15
checkbox input "true"
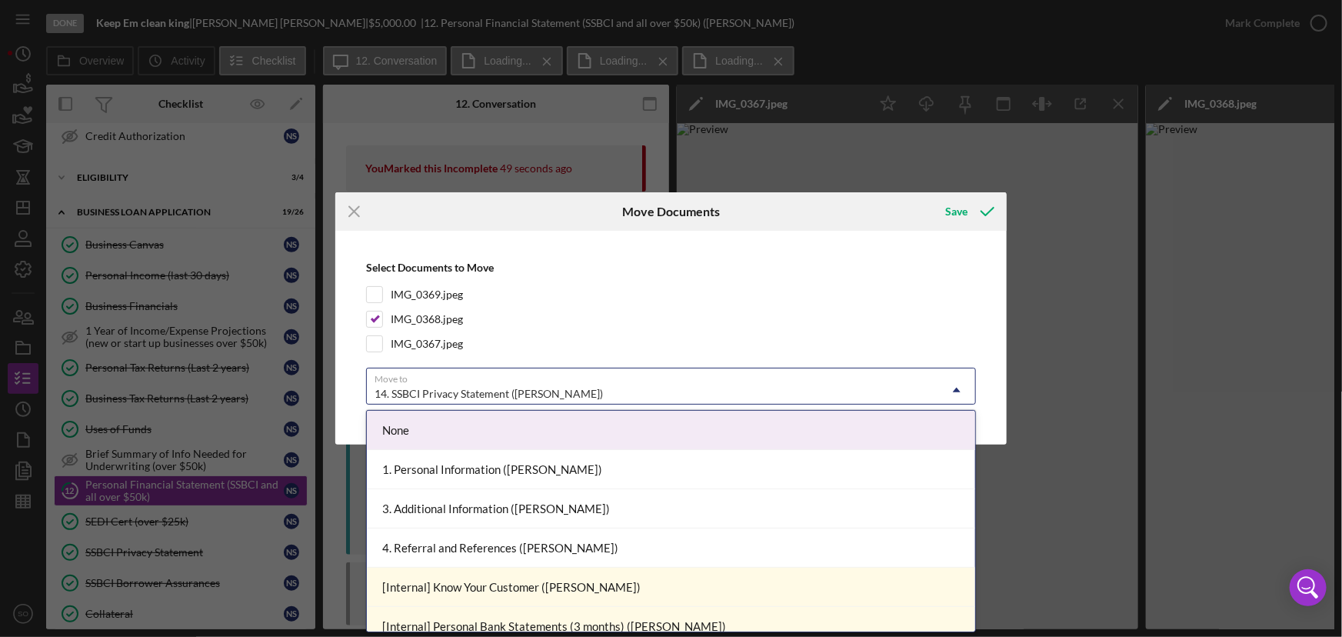
click at [469, 391] on div "14. SSBCI Privacy Statement ([PERSON_NAME])" at bounding box center [489, 394] width 228 height 12
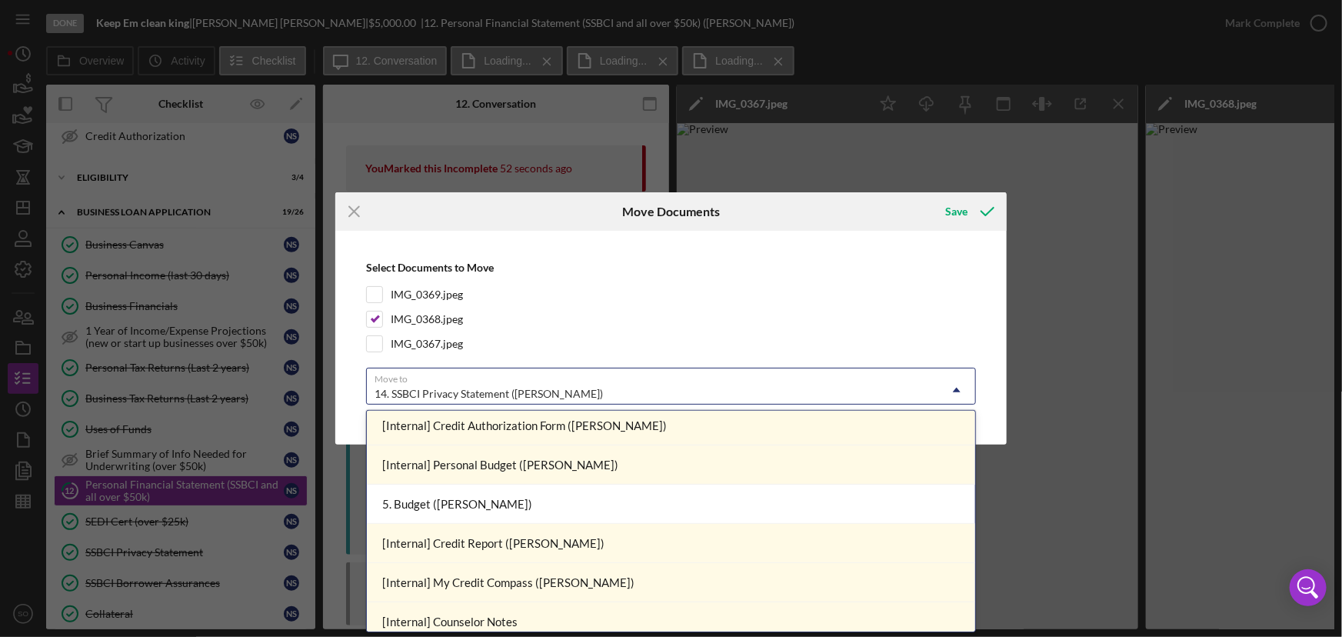
scroll to position [489, 0]
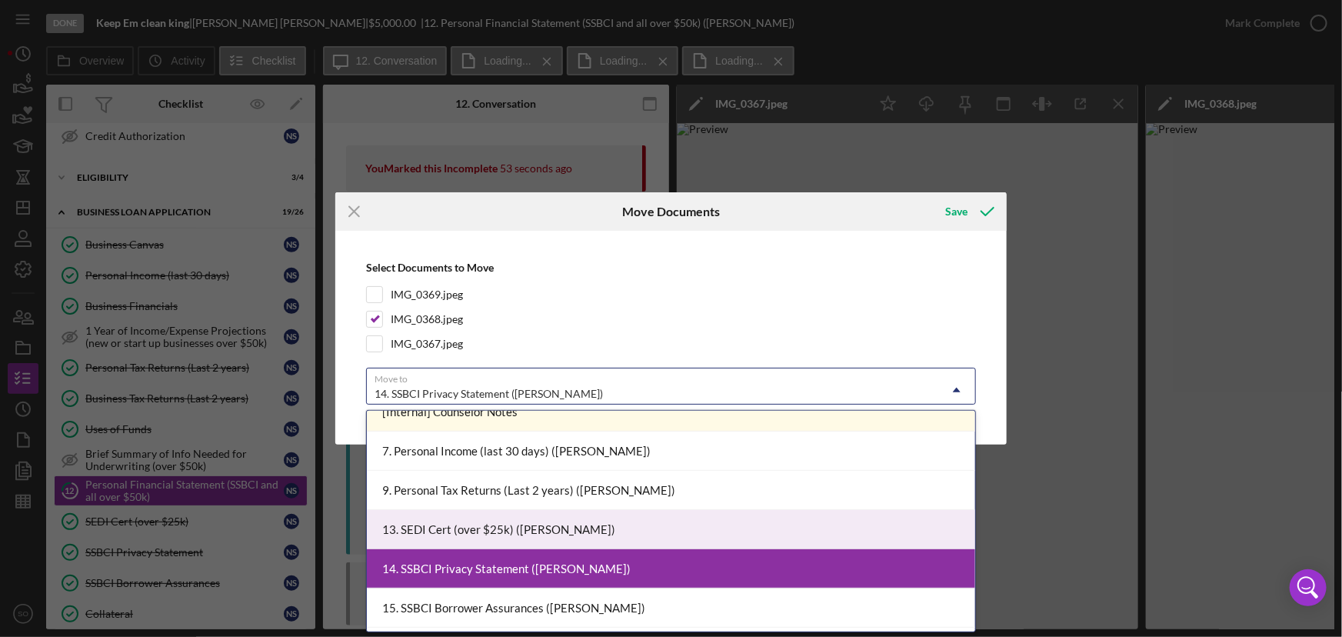
click at [523, 523] on div "13. SEDI Cert (over $25k) ([PERSON_NAME])" at bounding box center [671, 529] width 608 height 39
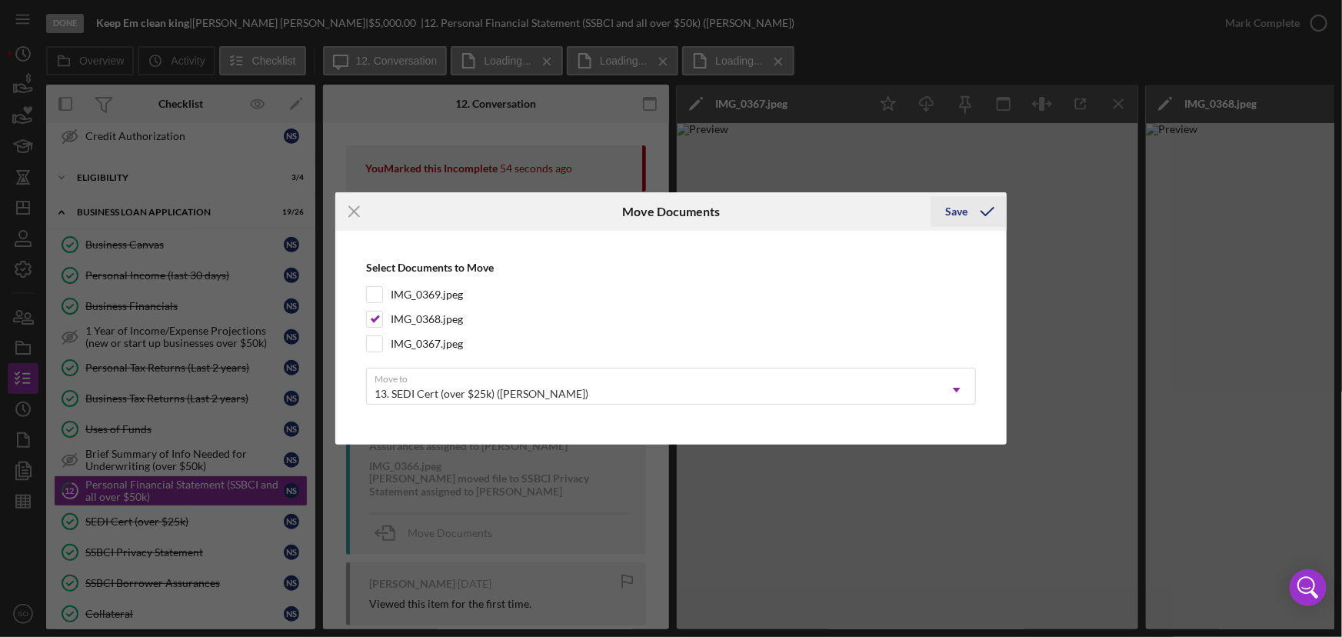
click at [959, 207] on div "Save" at bounding box center [957, 211] width 22 height 31
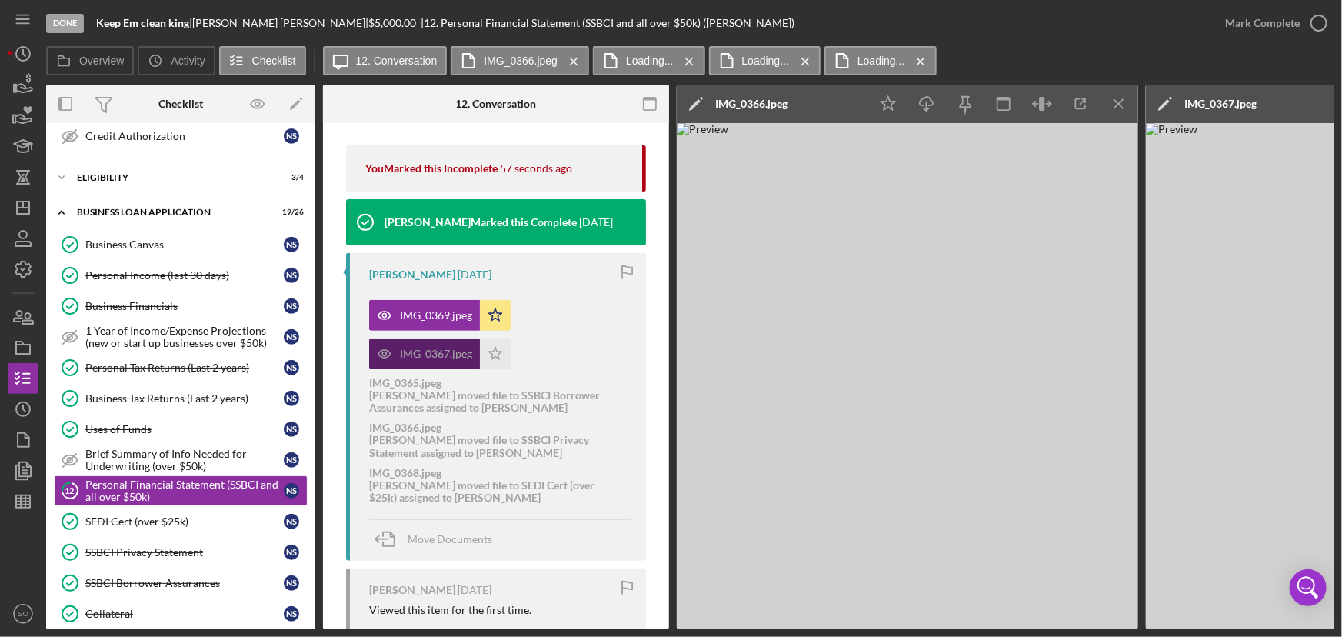
click at [448, 355] on div "IMG_0367.jpeg" at bounding box center [436, 354] width 72 height 12
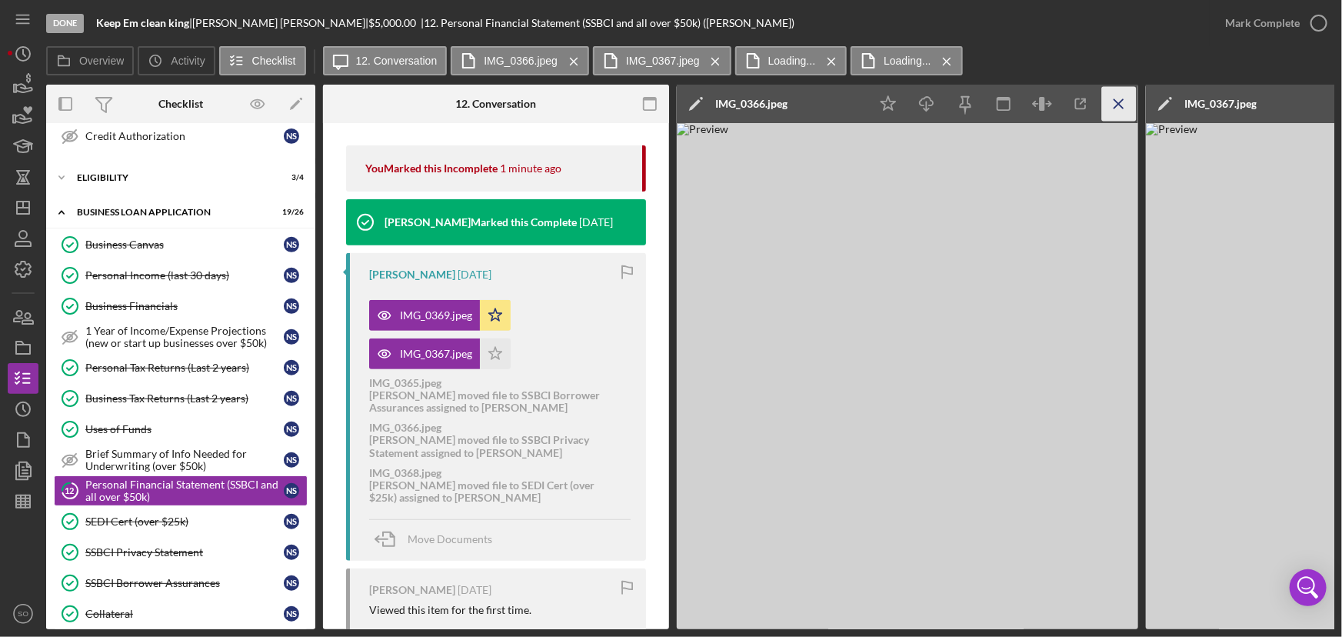
click at [1126, 104] on icon "Icon/Menu Close" at bounding box center [1119, 104] width 35 height 35
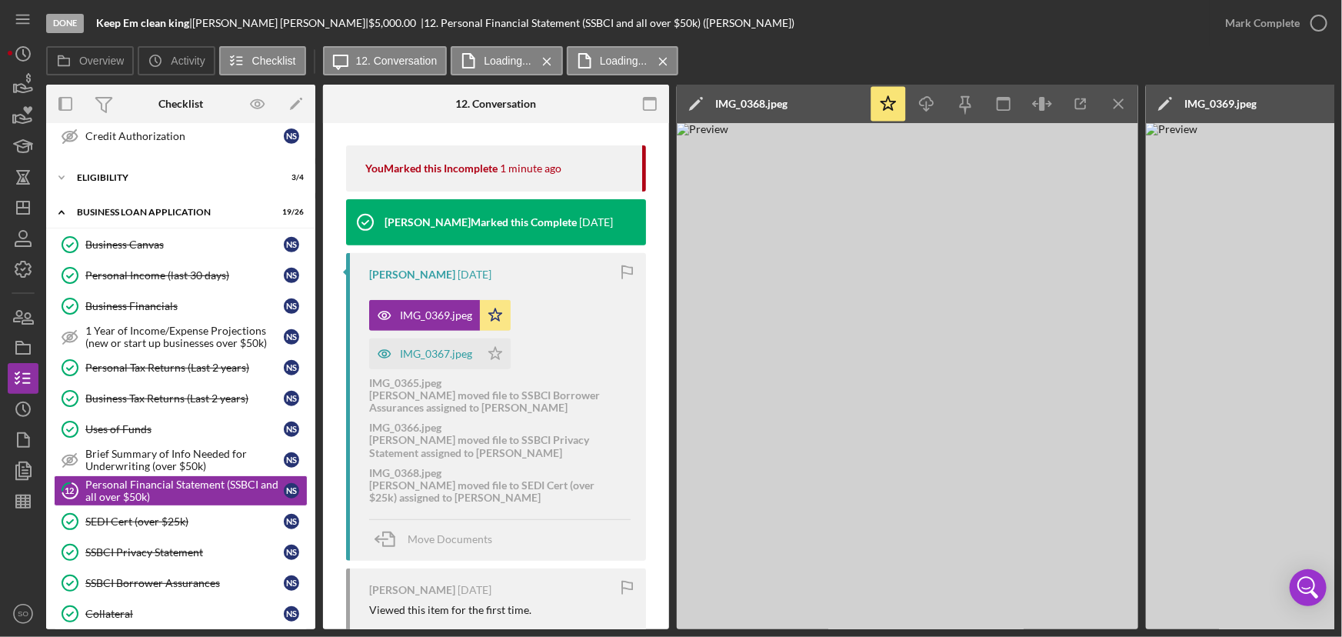
click at [1126, 104] on icon "Icon/Menu Close" at bounding box center [1119, 104] width 35 height 35
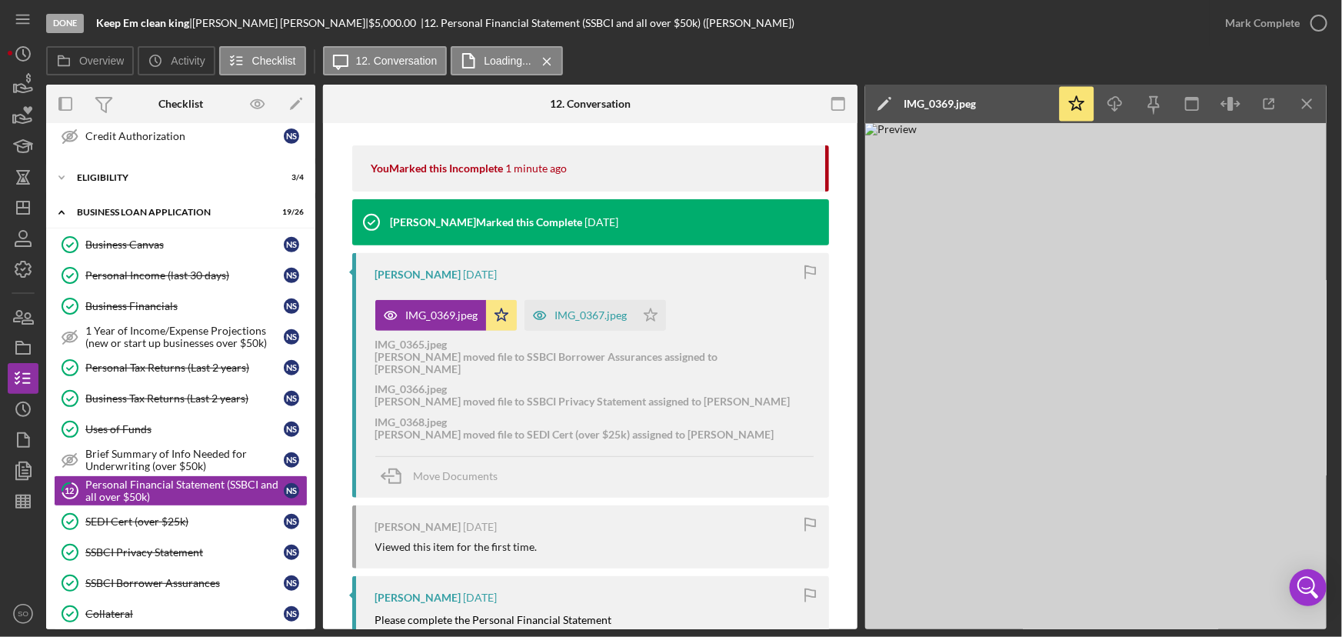
scroll to position [69, 0]
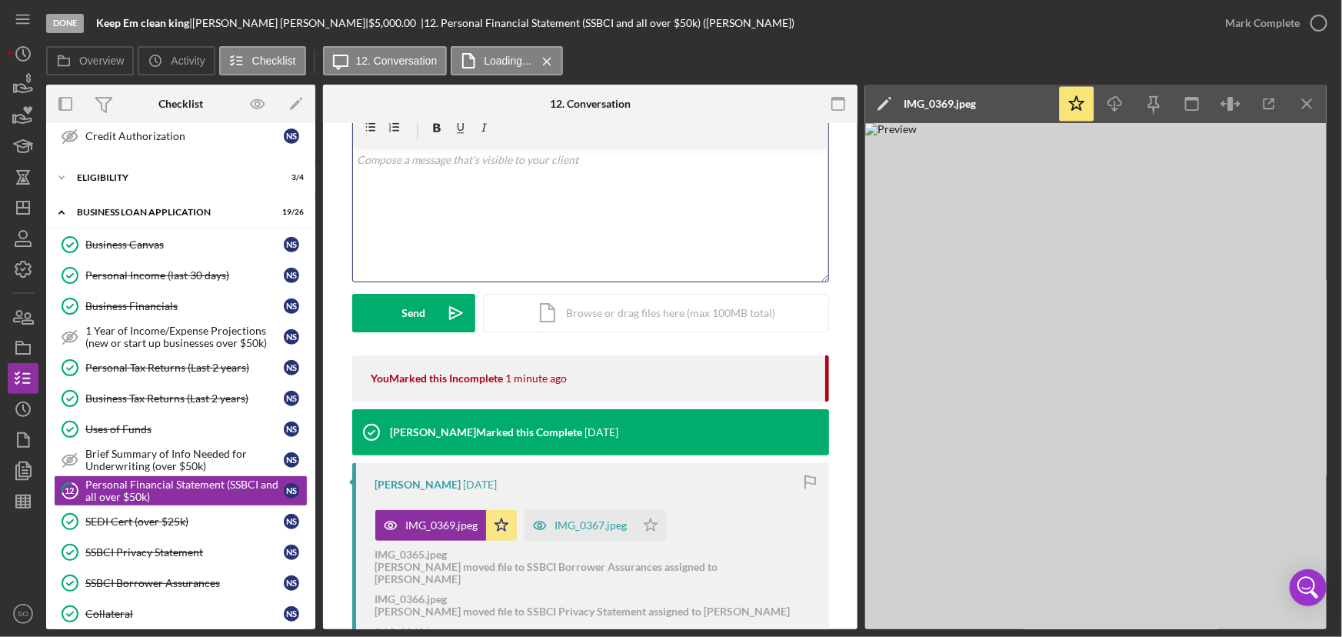
click at [422, 209] on div "v Color teal Color pink Remove color Add row above Add row below Add column bef…" at bounding box center [590, 214] width 475 height 135
click at [491, 160] on p "Please upload all pages of the personal finacial statement" at bounding box center [590, 160] width 467 height 17
click at [387, 315] on button "Send Icon/icon-invite-send" at bounding box center [413, 313] width 123 height 38
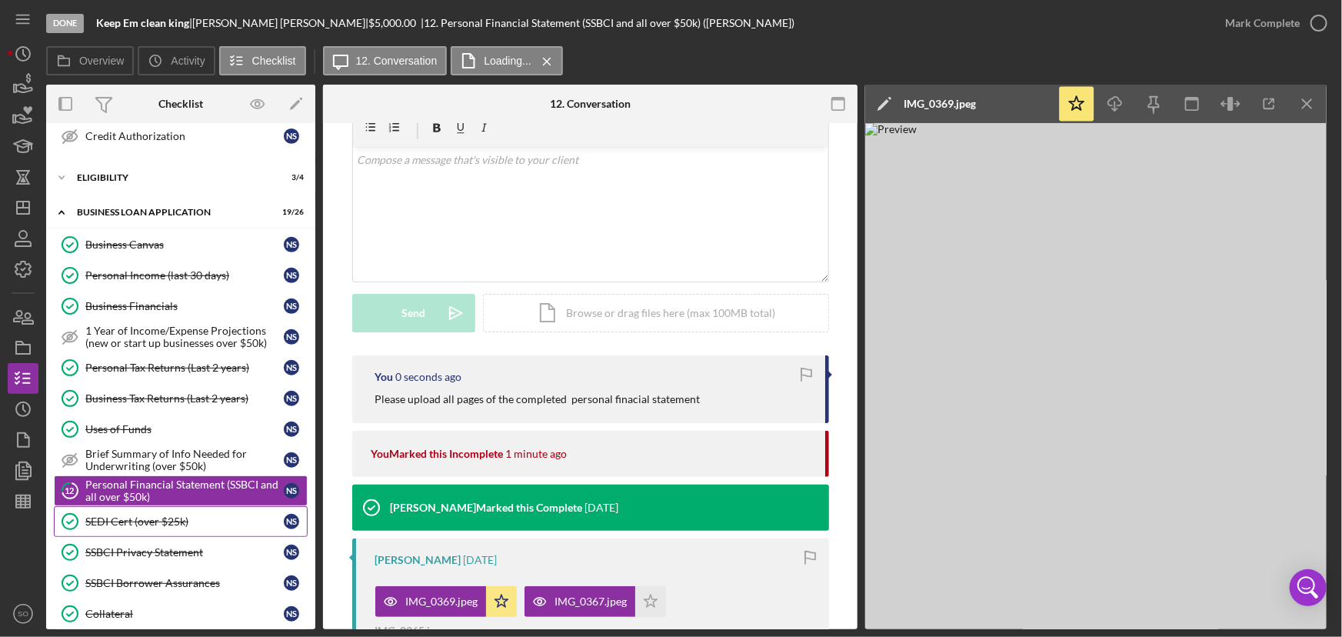
scroll to position [559, 0]
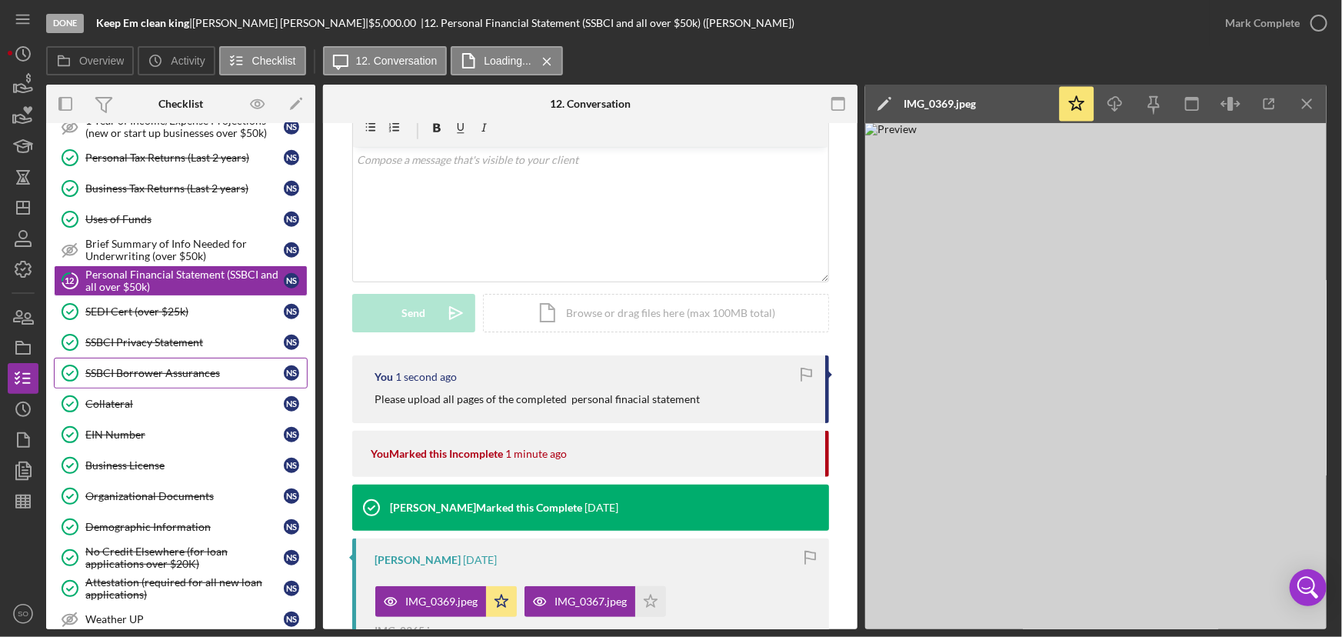
click at [123, 368] on div "SSBCI Borrower Assurances" at bounding box center [184, 373] width 198 height 12
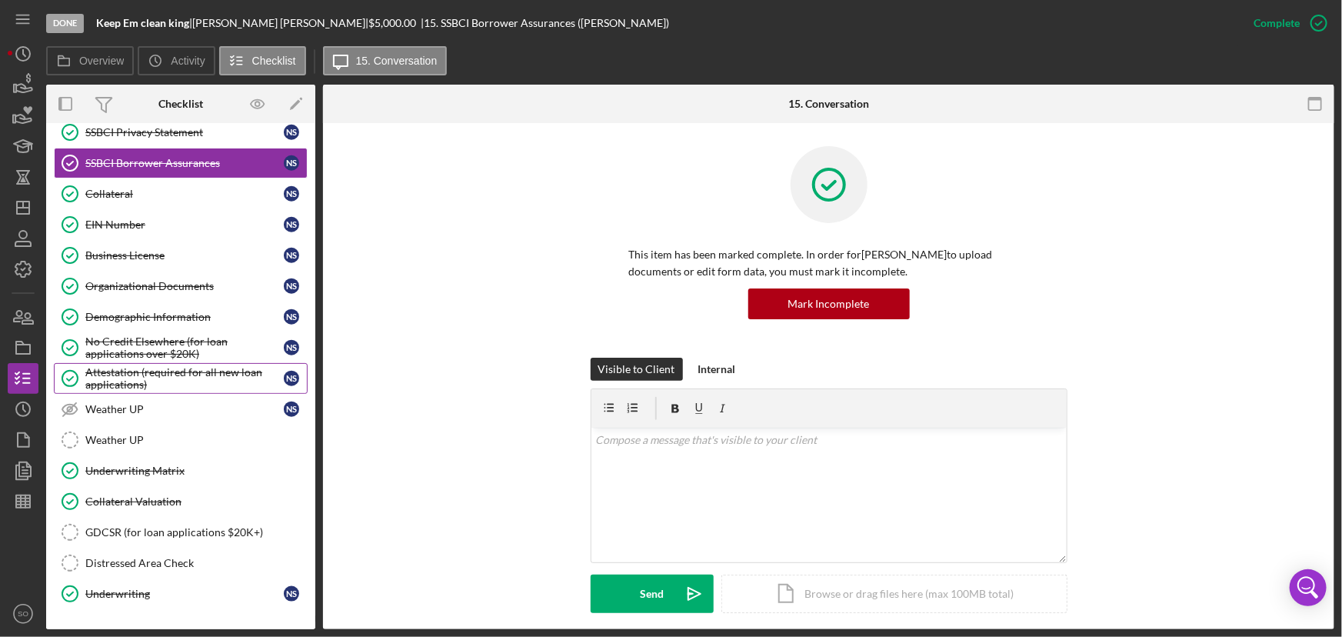
scroll to position [838, 0]
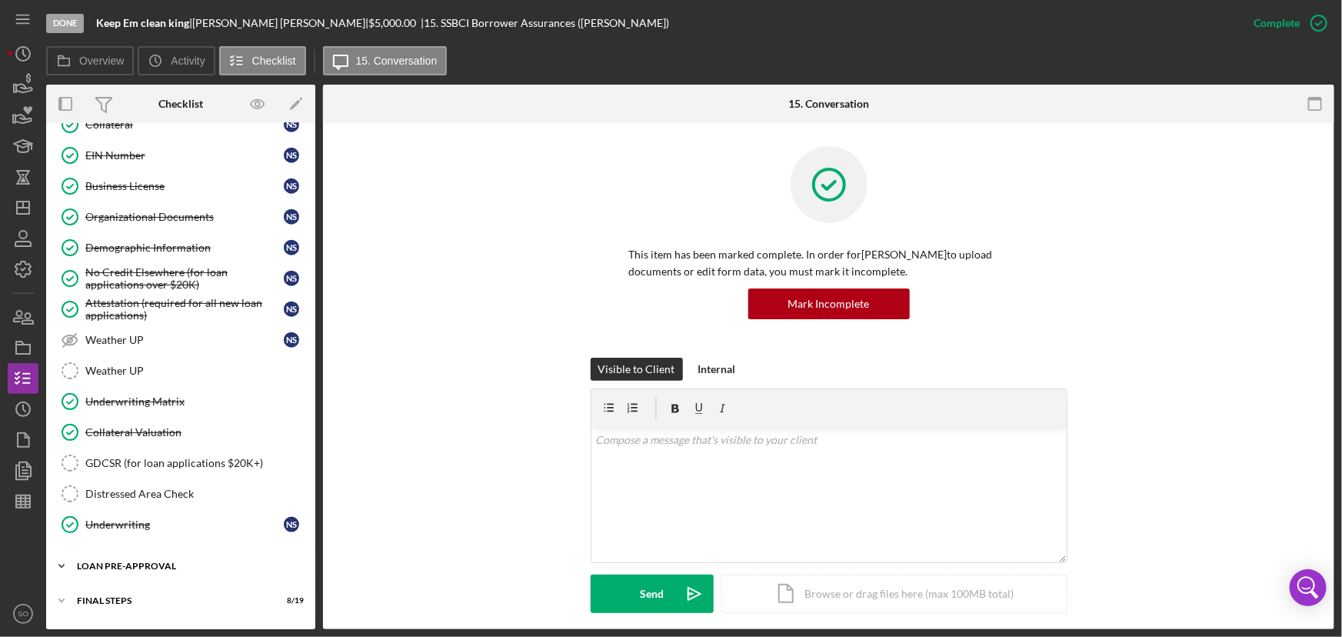
click at [162, 562] on div "LOAN PRE-APPROVAL" at bounding box center [186, 566] width 219 height 9
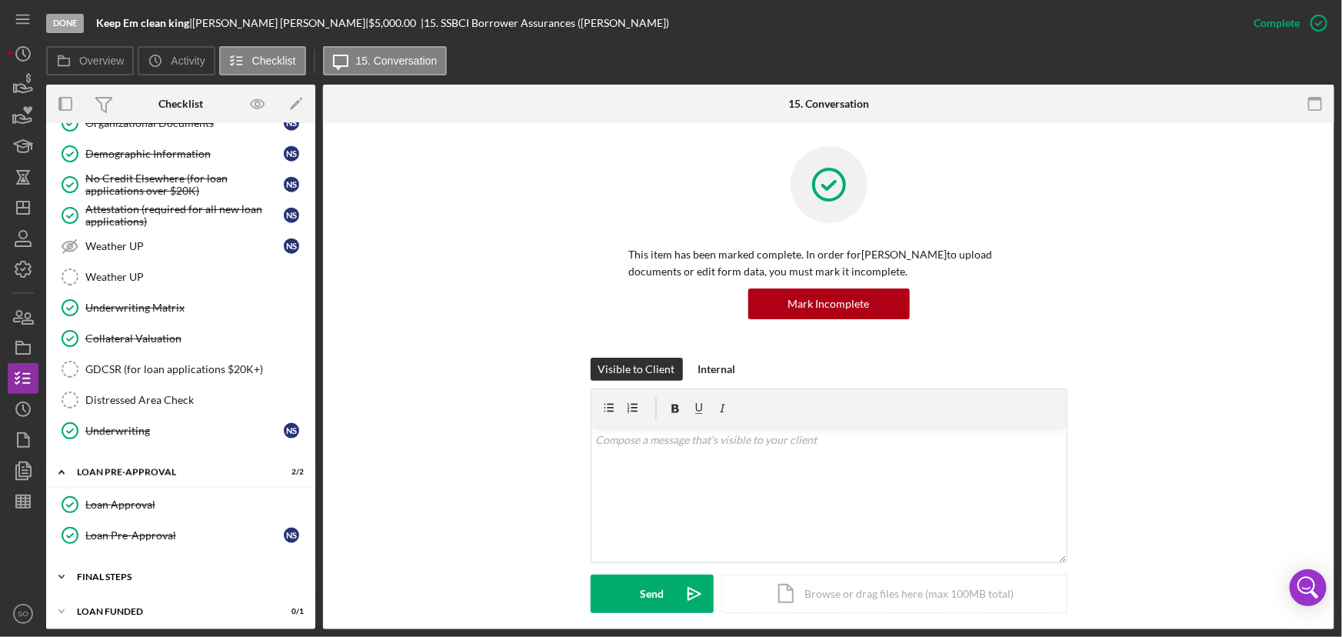
click at [151, 572] on div "FINAL STEPS" at bounding box center [186, 576] width 219 height 9
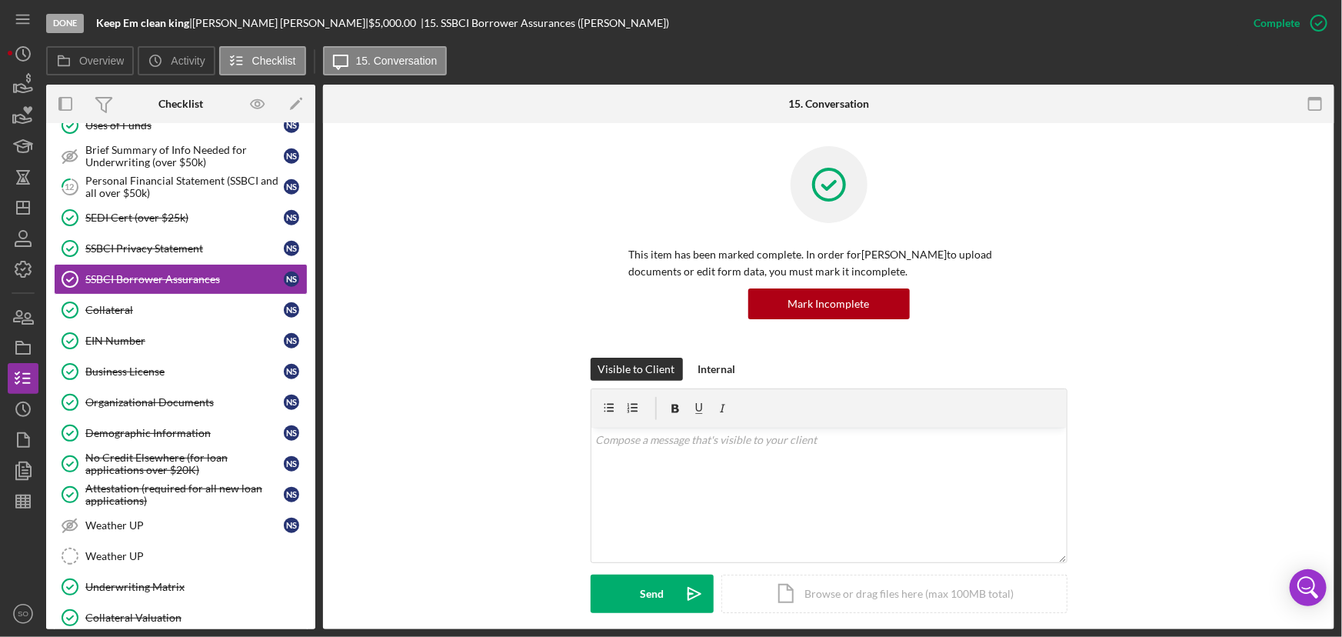
scroll to position [373, 0]
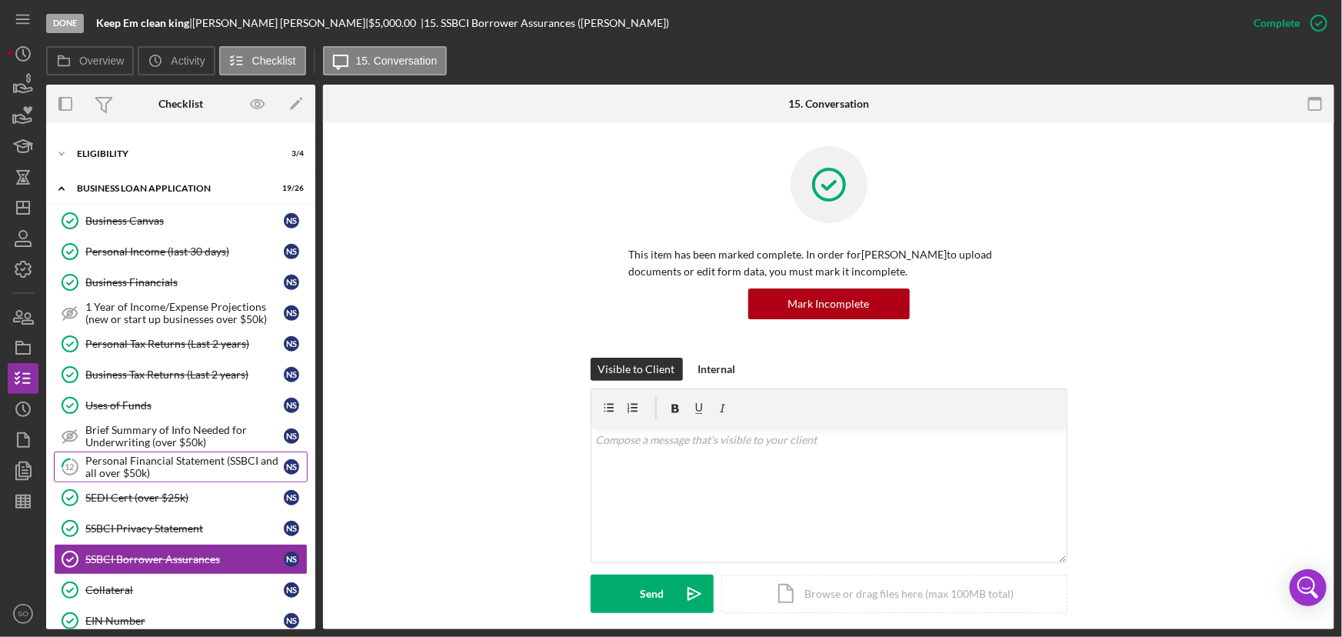
click at [168, 455] on div "Personal Financial Statement (SSBCI and all over $50k)" at bounding box center [184, 467] width 198 height 25
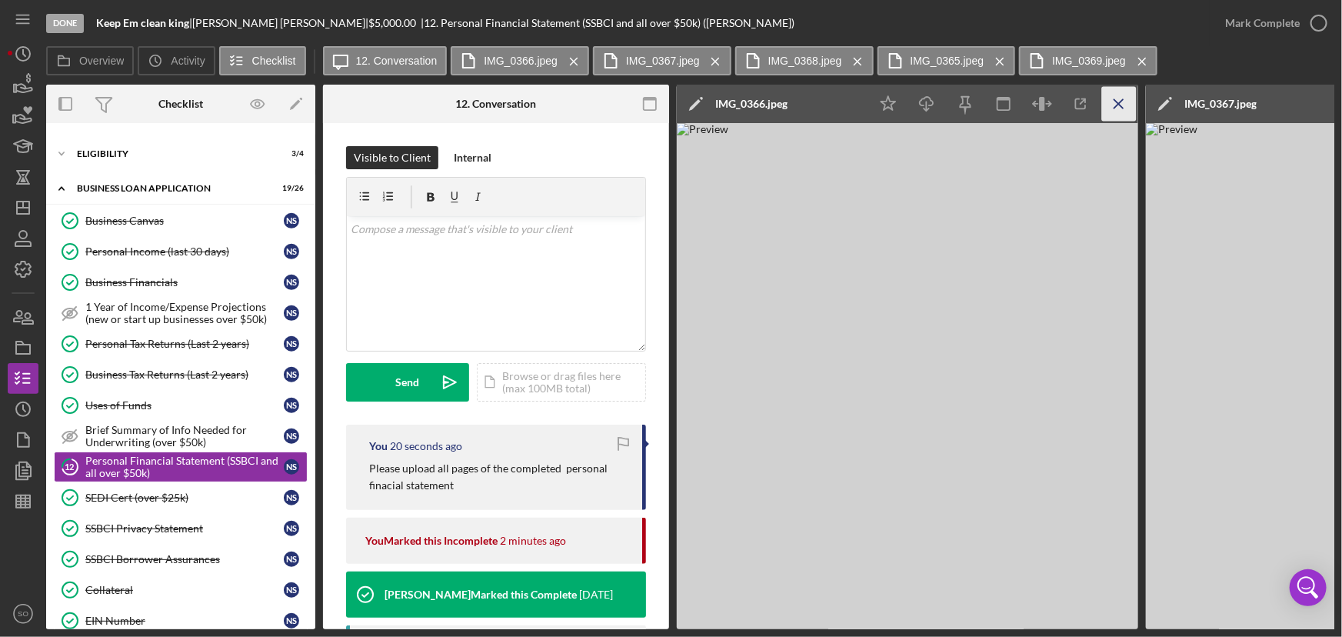
click at [1125, 108] on icon "Icon/Menu Close" at bounding box center [1119, 104] width 35 height 35
click at [1124, 108] on icon "Icon/Menu Close" at bounding box center [1119, 104] width 35 height 35
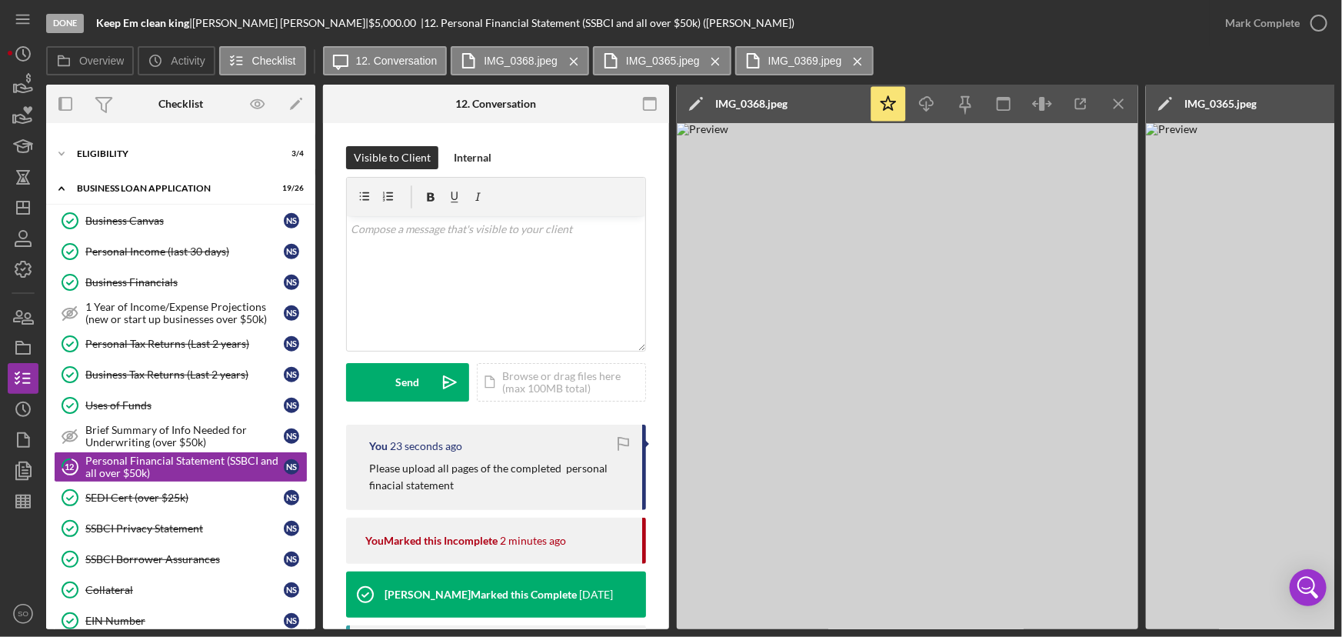
click at [1124, 108] on icon "Icon/Menu Close" at bounding box center [1119, 104] width 35 height 35
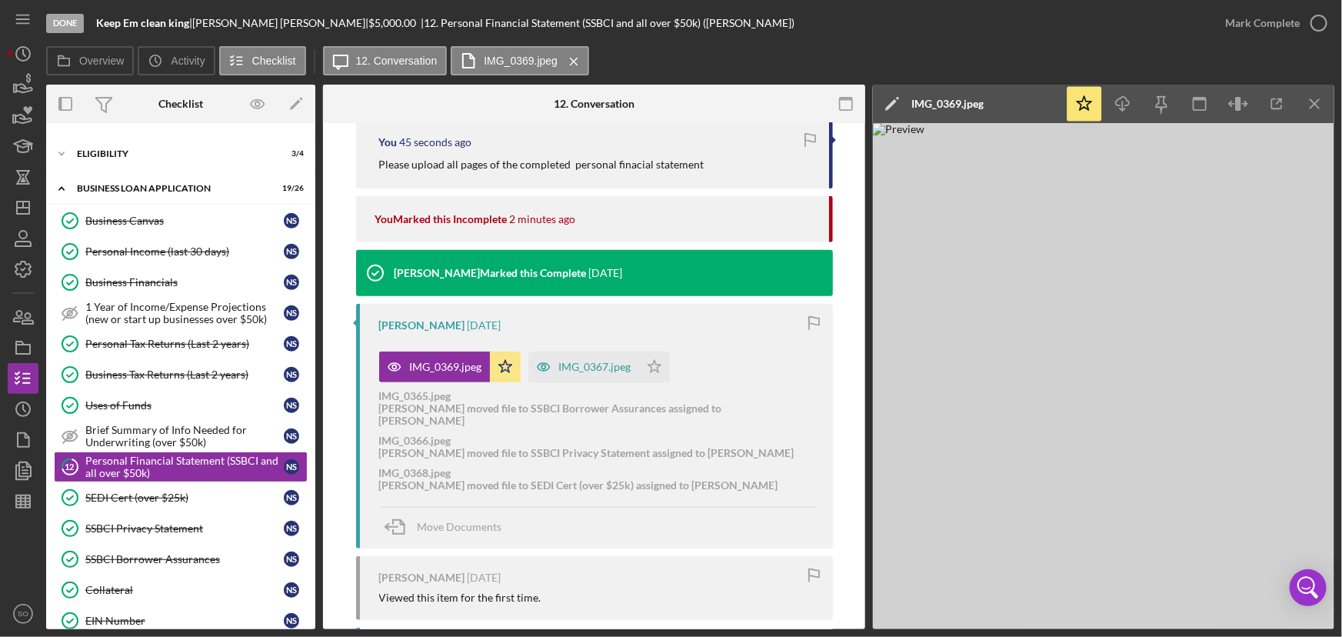
scroll to position [94, 0]
